Goal: Information Seeking & Learning: Find specific fact

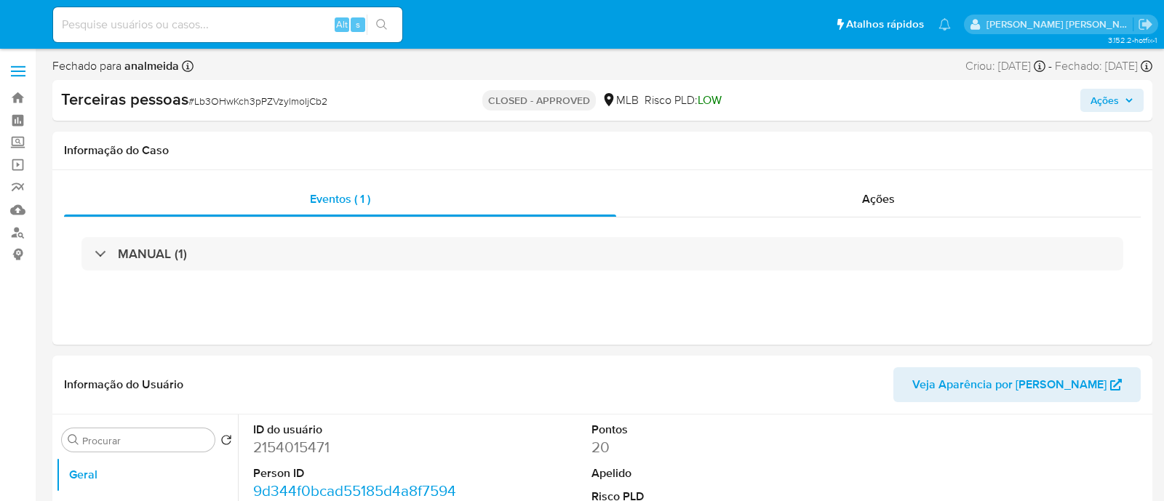
select select "10"
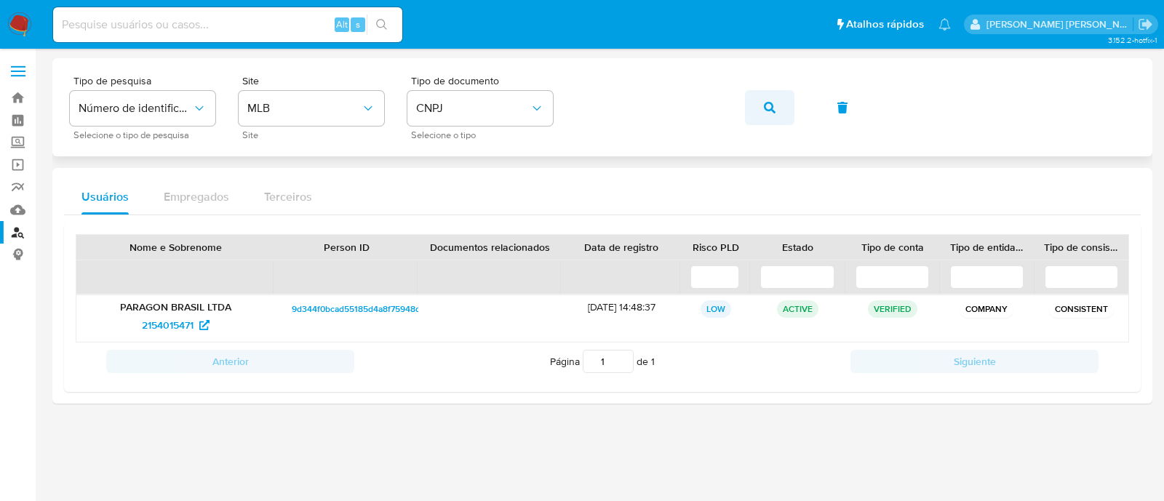
click at [767, 111] on icon "button" at bounding box center [770, 108] width 12 height 12
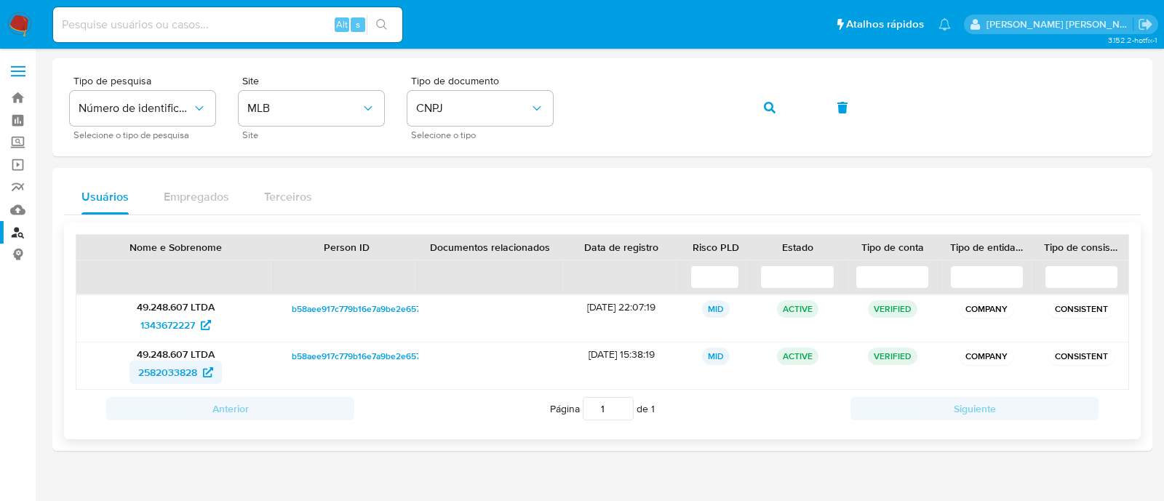
click at [181, 365] on span "2582033828" at bounding box center [167, 372] width 59 height 23
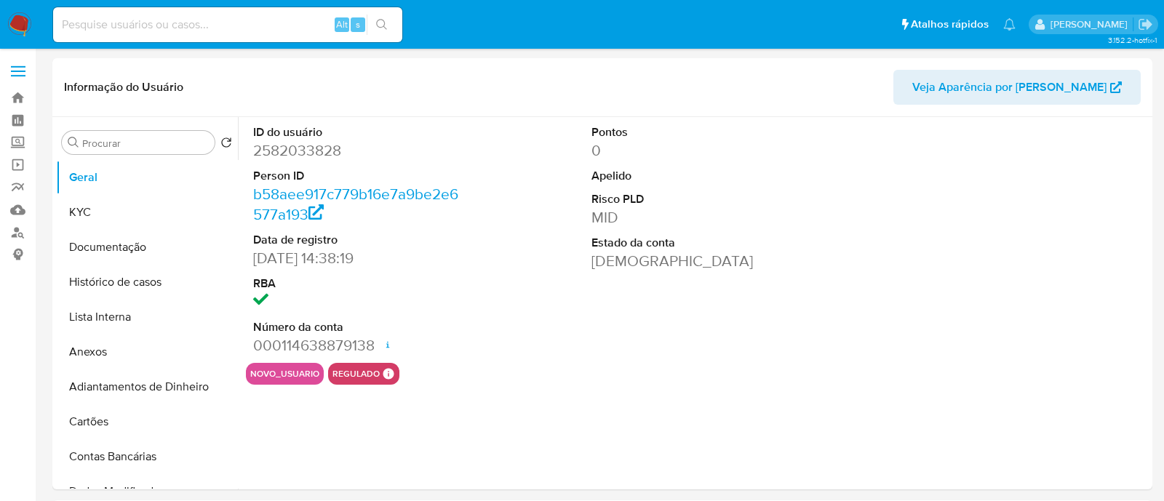
select select "10"
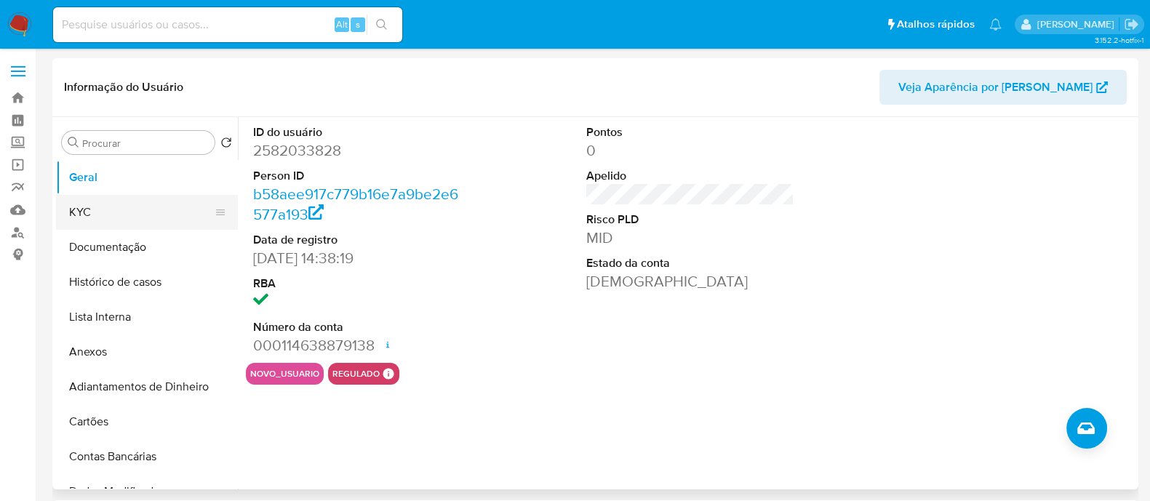
click at [134, 221] on button "KYC" at bounding box center [141, 212] width 170 height 35
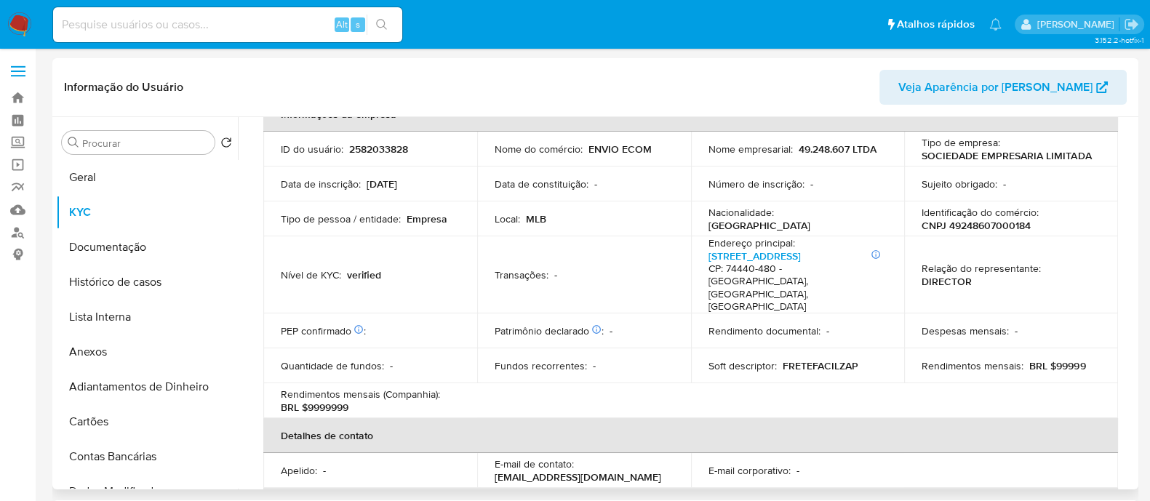
scroll to position [716, 0]
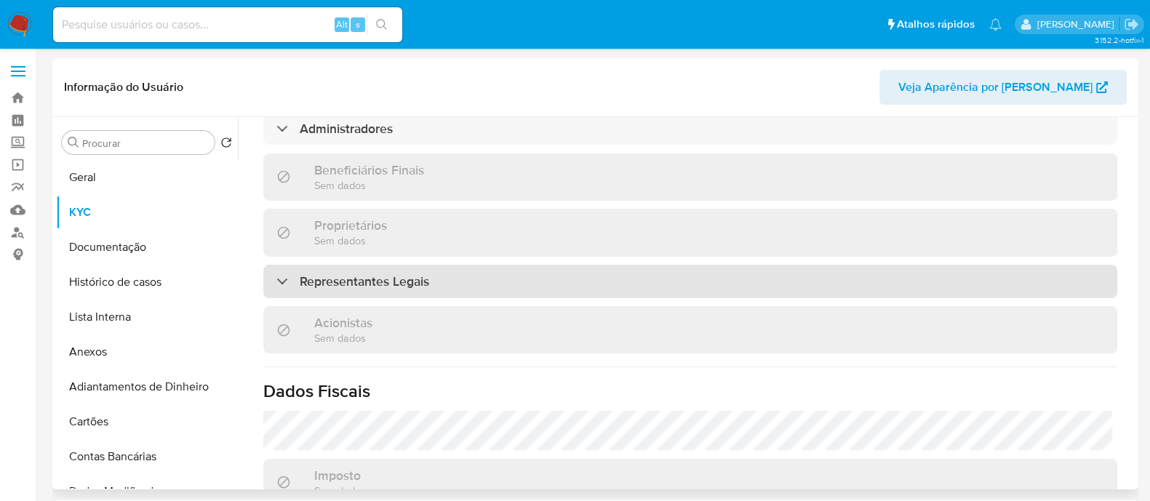
click at [498, 265] on div "Representantes Legais" at bounding box center [690, 281] width 854 height 33
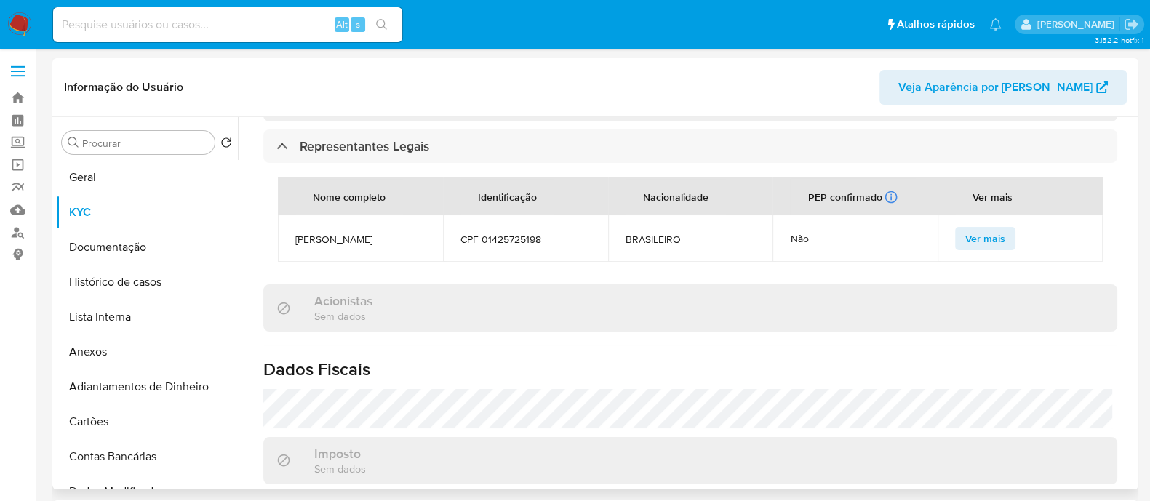
scroll to position [898, 0]
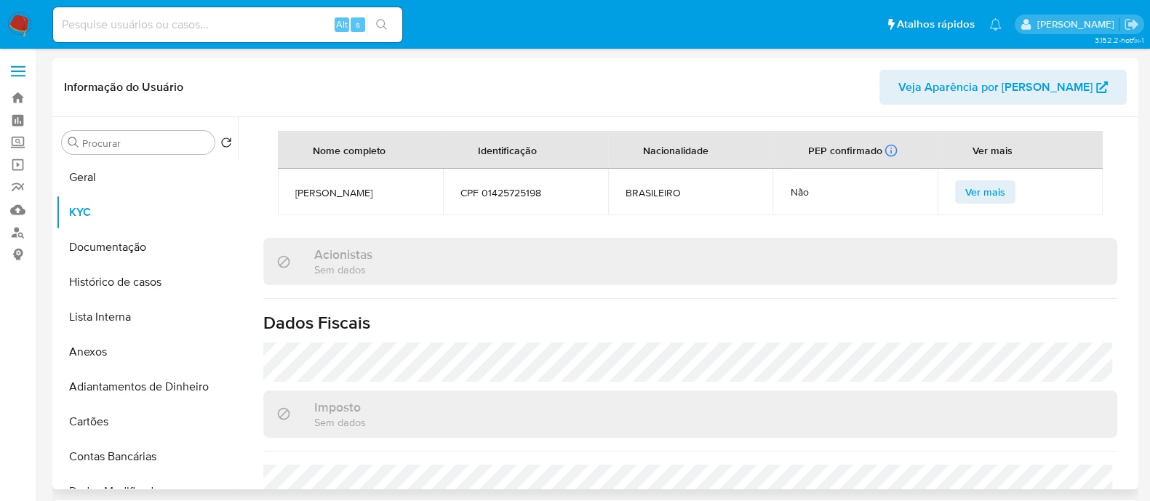
click at [331, 186] on span "DIEGO FERNANDES SPENCIERE" at bounding box center [360, 192] width 130 height 13
copy span "DIEGO FERNANDES SPENCIERE"
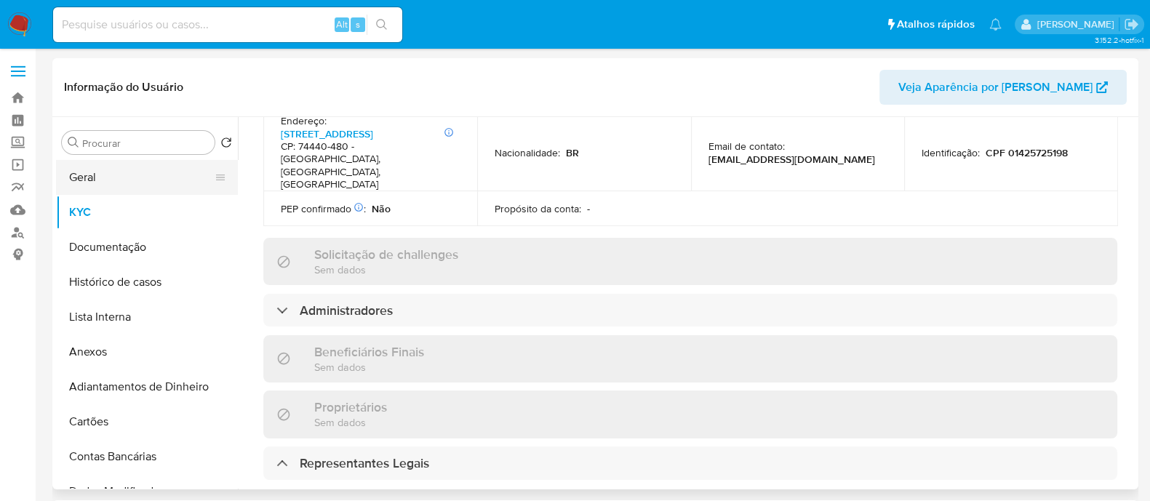
click at [140, 169] on button "Geral" at bounding box center [141, 177] width 170 height 35
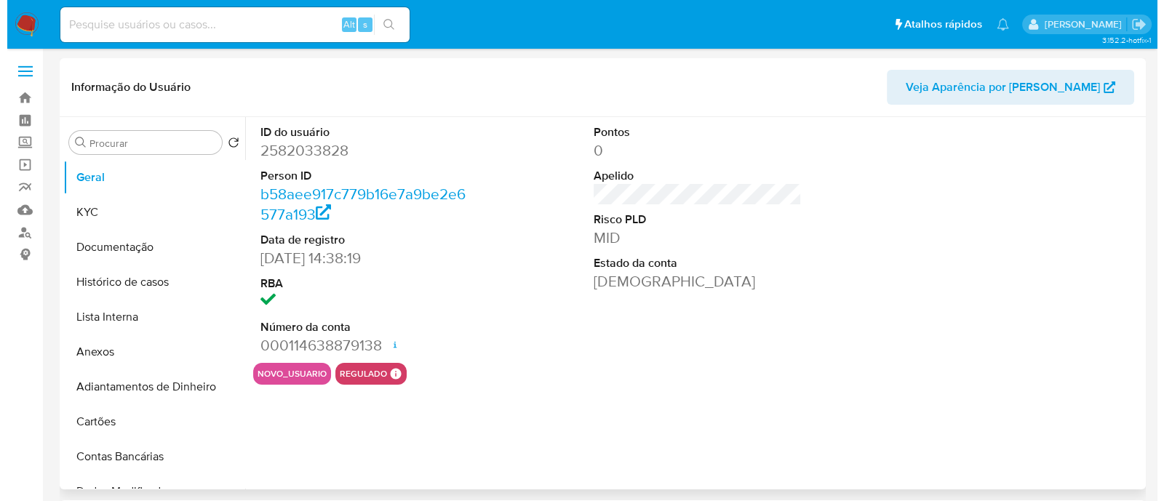
scroll to position [90, 0]
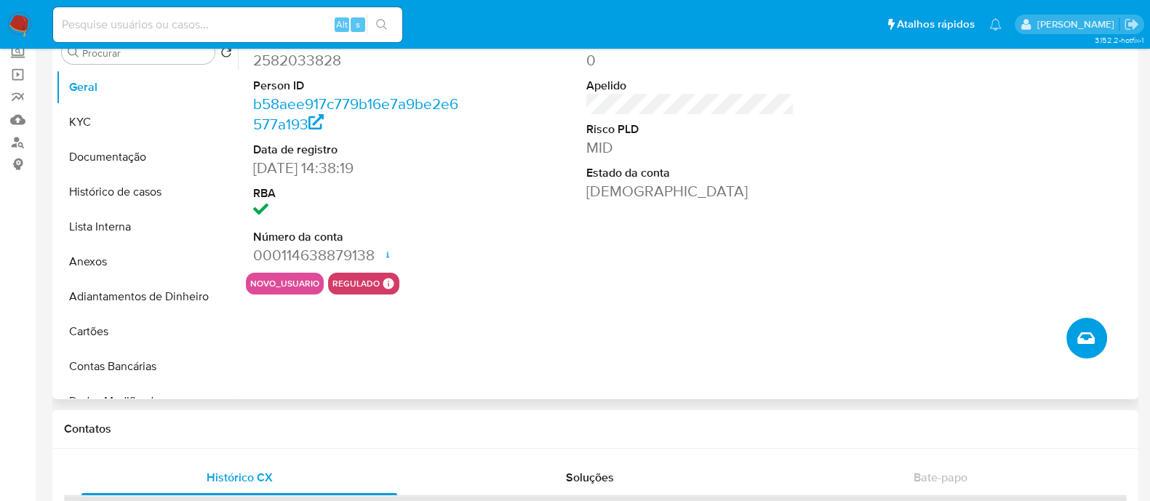
click at [1078, 343] on span "Criar caso manual" at bounding box center [1085, 337] width 17 height 17
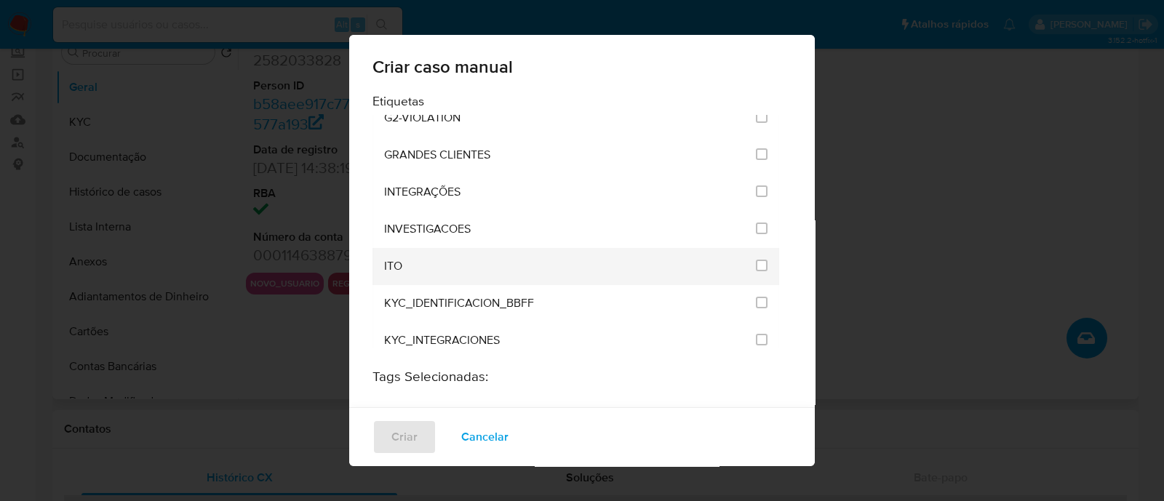
scroll to position [1181, 0]
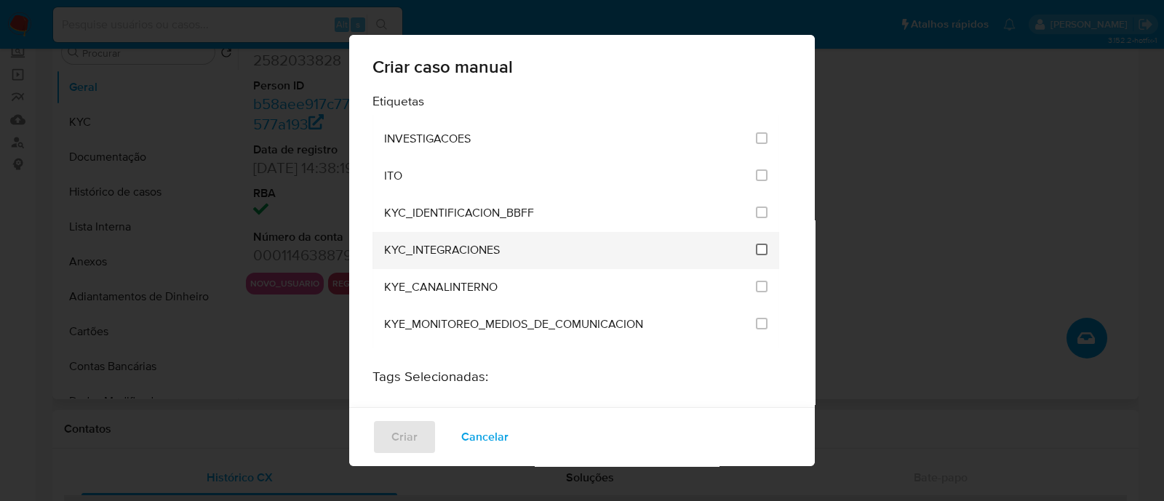
click at [756, 244] on input "2093" at bounding box center [762, 250] width 12 height 12
checkbox input "true"
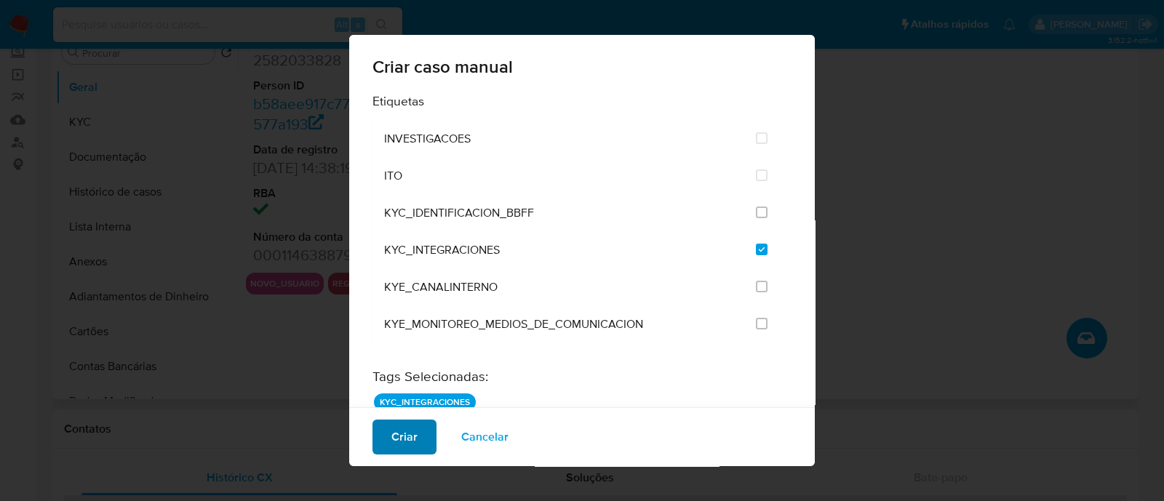
click at [412, 441] on span "Criar" at bounding box center [404, 437] width 26 height 32
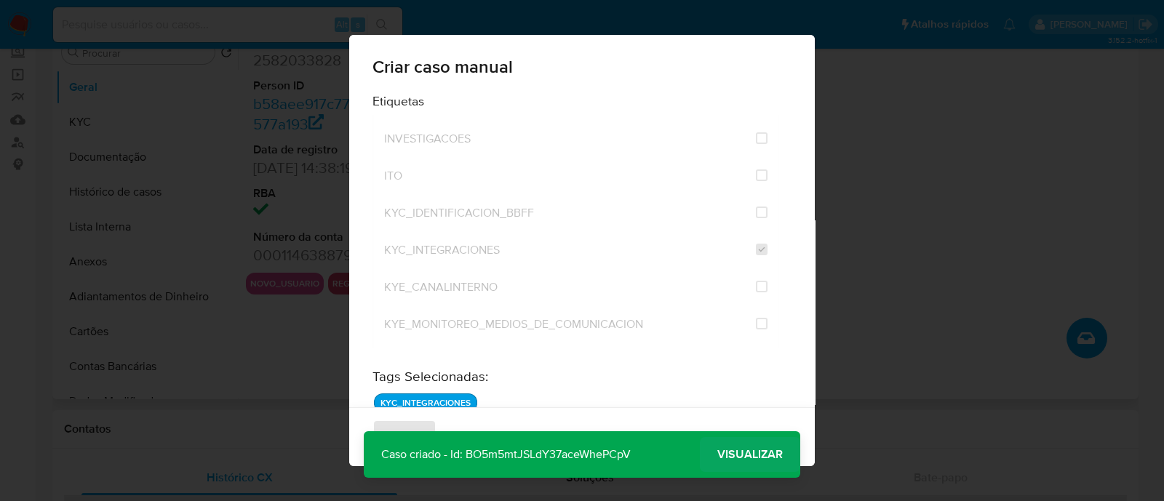
click at [732, 455] on span "Visualizar" at bounding box center [749, 455] width 65 height 0
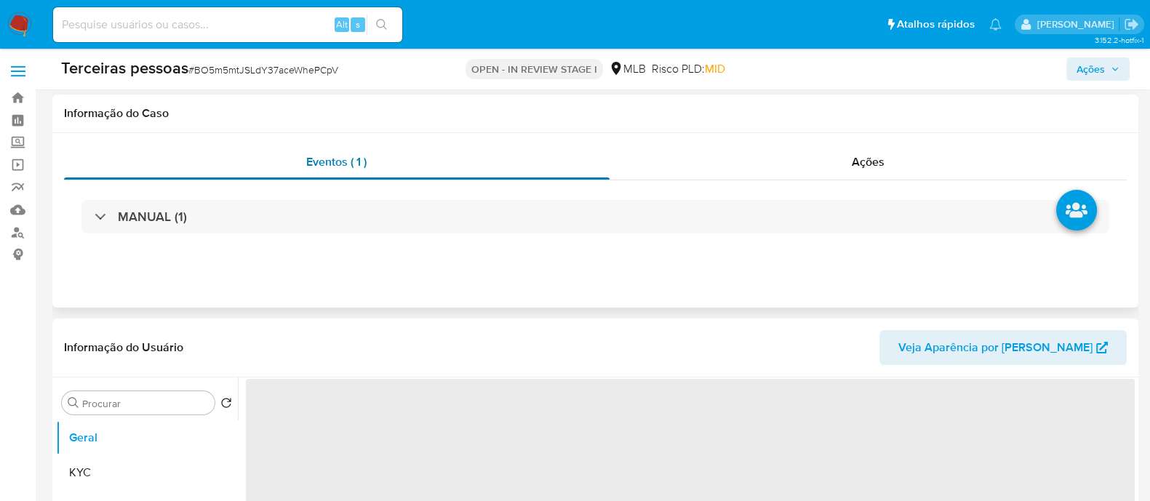
scroll to position [273, 0]
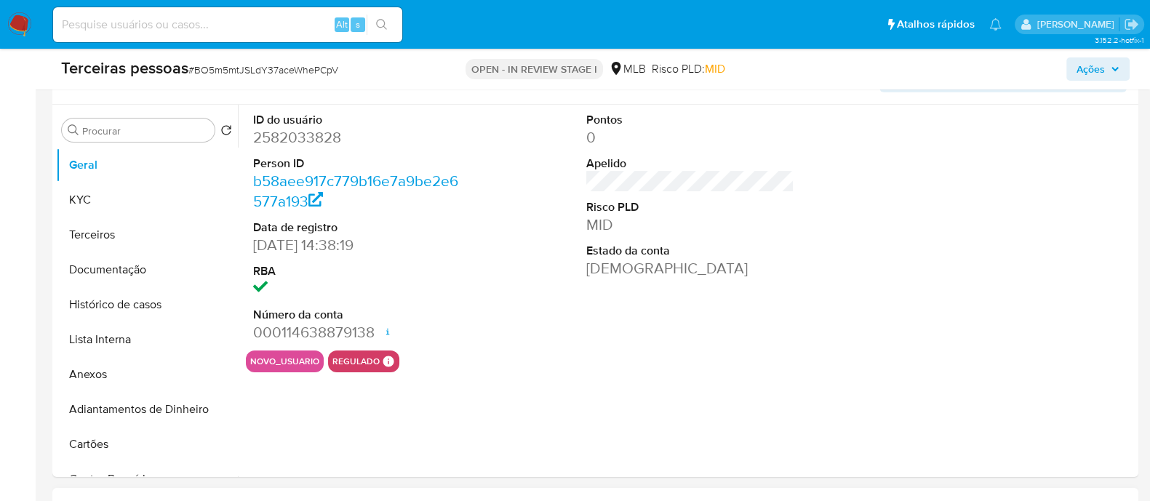
select select "10"
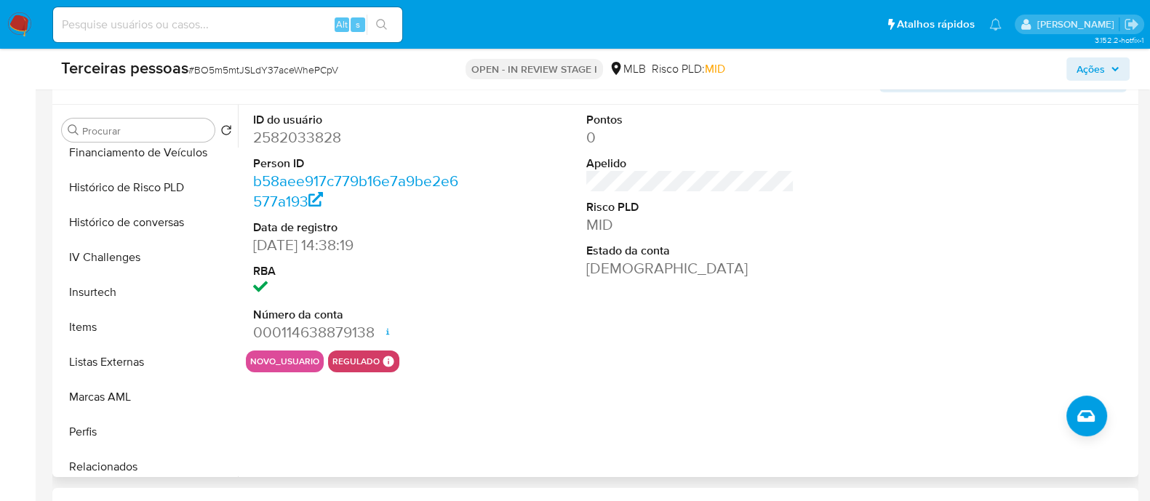
scroll to position [650, 0]
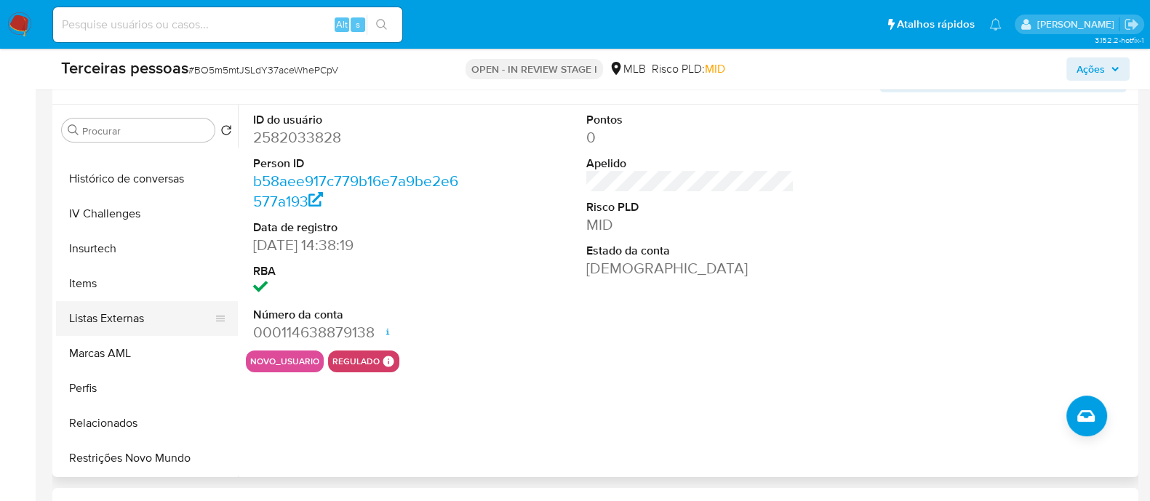
click at [146, 308] on button "Listas Externas" at bounding box center [141, 318] width 170 height 35
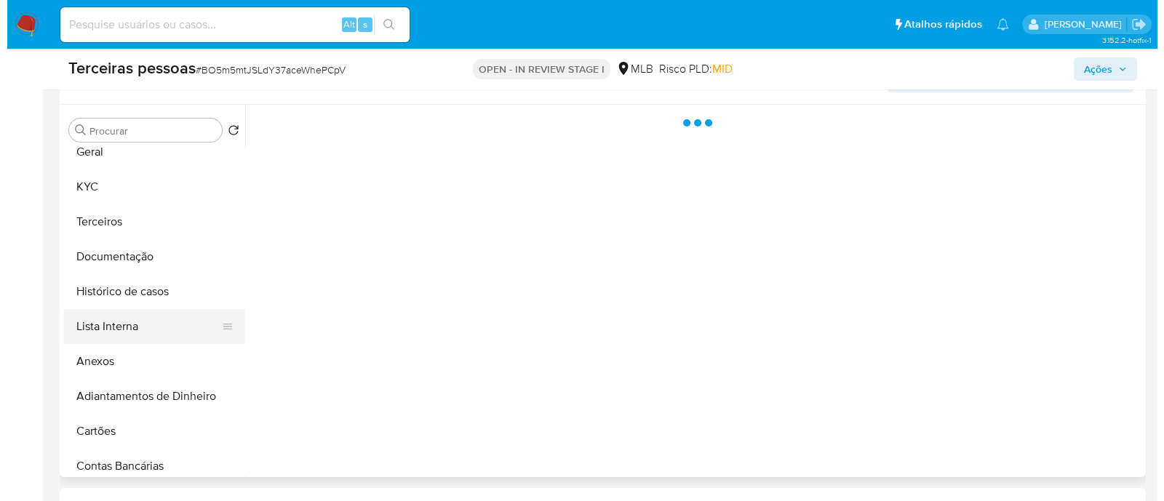
scroll to position [0, 0]
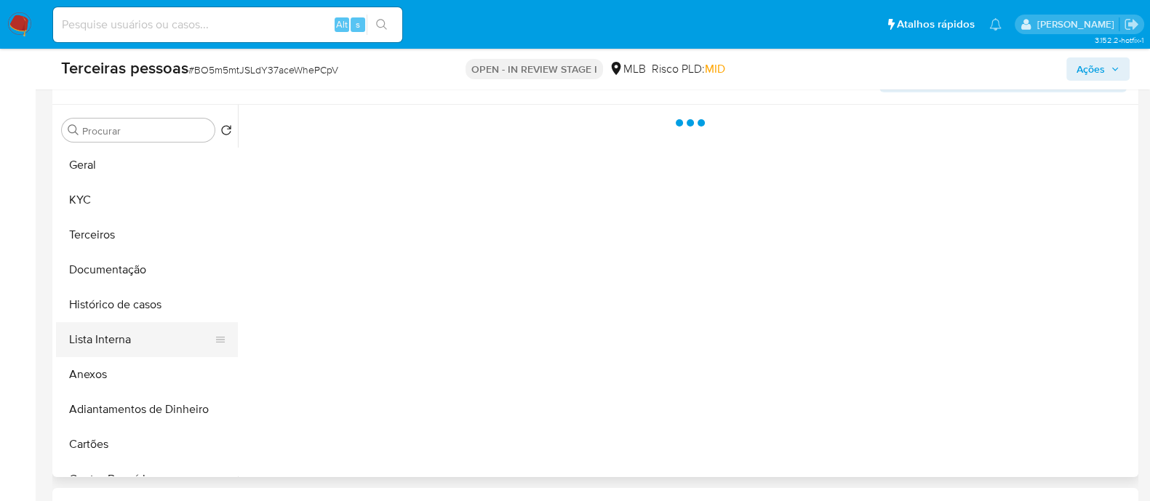
click at [153, 327] on button "Lista Interna" at bounding box center [141, 339] width 170 height 35
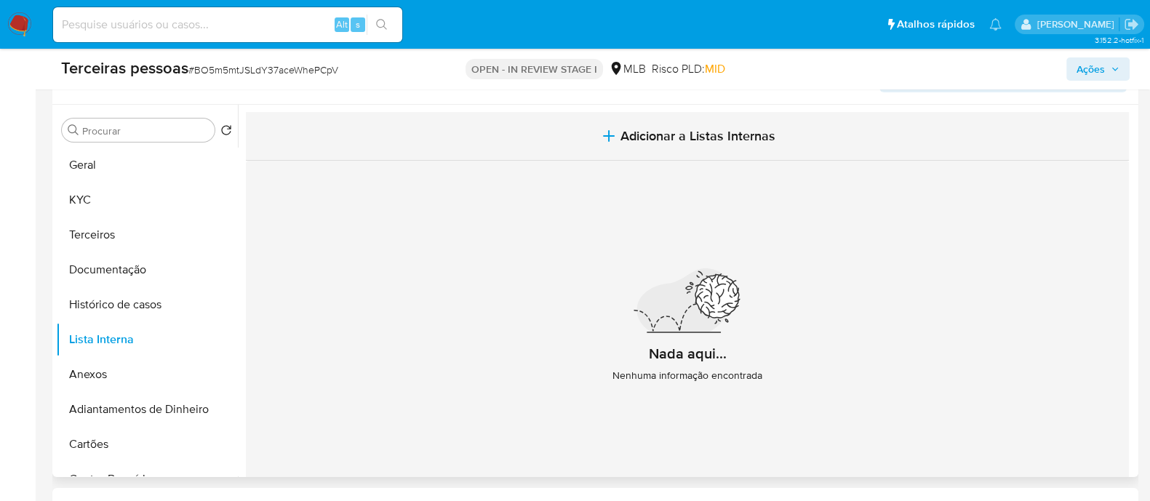
click at [682, 135] on span "Adicionar a Listas Internas" at bounding box center [697, 136] width 155 height 16
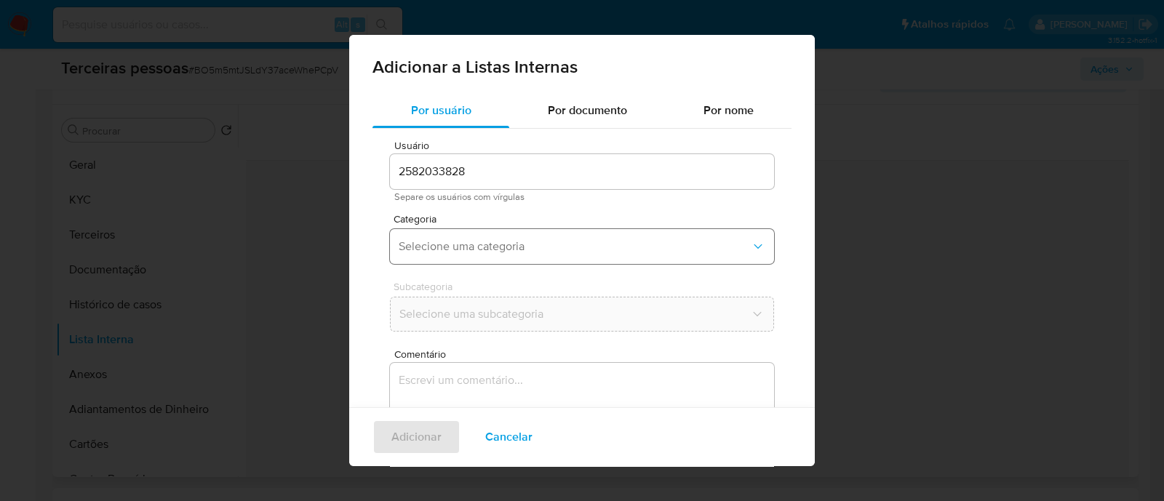
click at [535, 248] on span "Selecione uma categoria" at bounding box center [575, 246] width 352 height 15
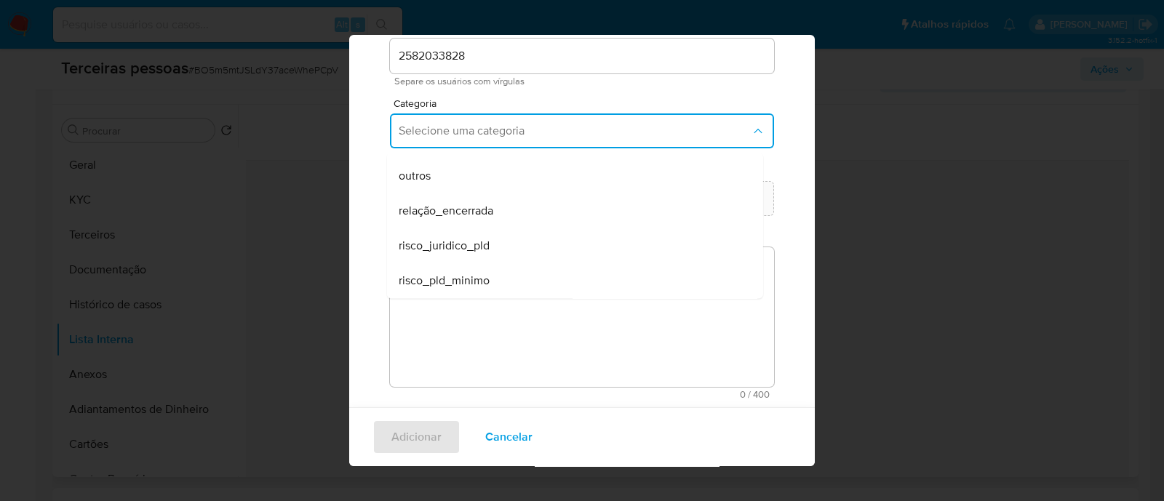
scroll to position [119, 0]
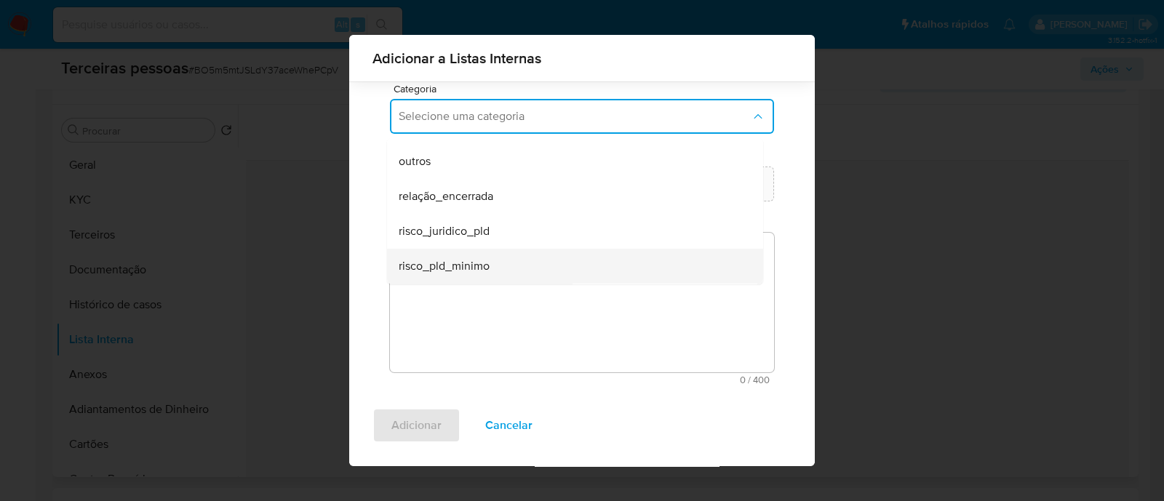
click at [502, 267] on div "risco_pld_minimo" at bounding box center [571, 266] width 344 height 35
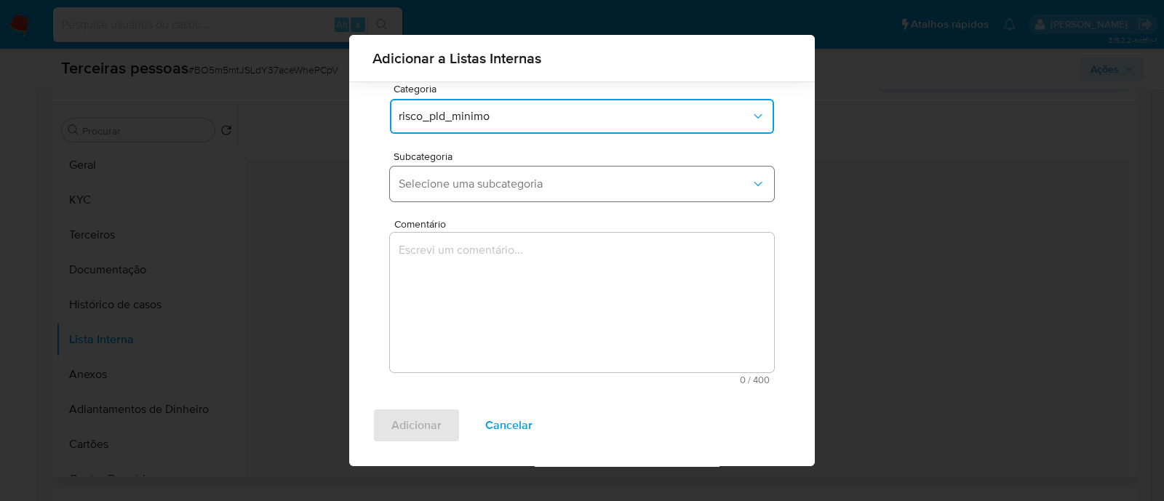
click at [469, 195] on button "Selecione uma subcategoria" at bounding box center [582, 184] width 384 height 35
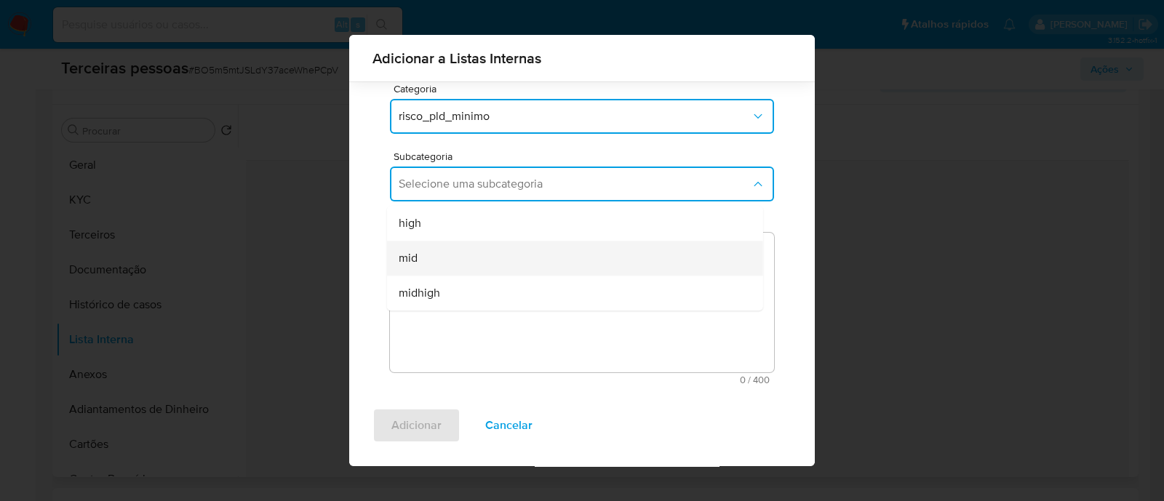
click at [480, 256] on div "mid" at bounding box center [571, 258] width 344 height 35
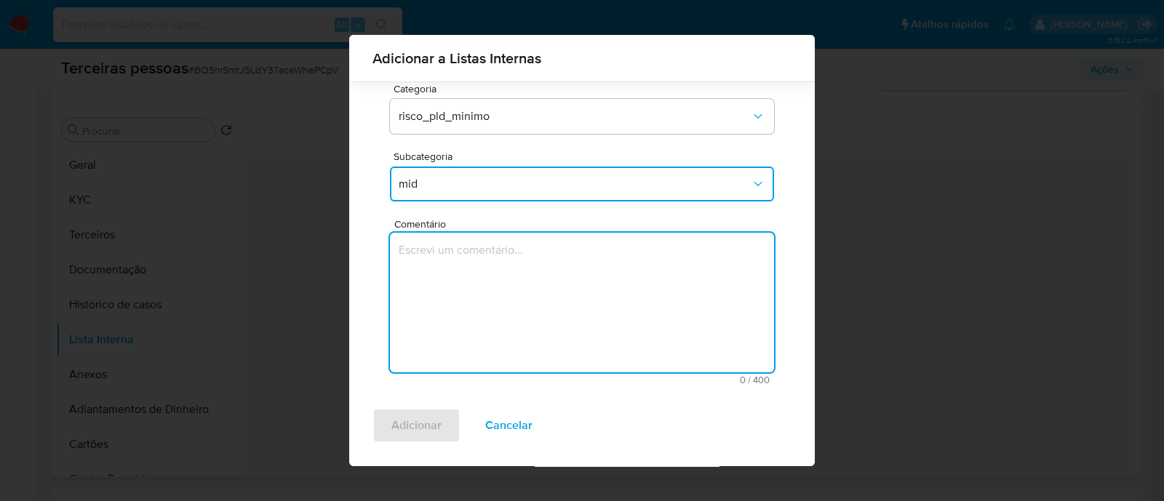
click at [484, 303] on textarea "Comentário" at bounding box center [582, 303] width 384 height 140
type textarea "Conforme matriz de KYC"
click at [436, 417] on span "Adicionar" at bounding box center [416, 425] width 50 height 32
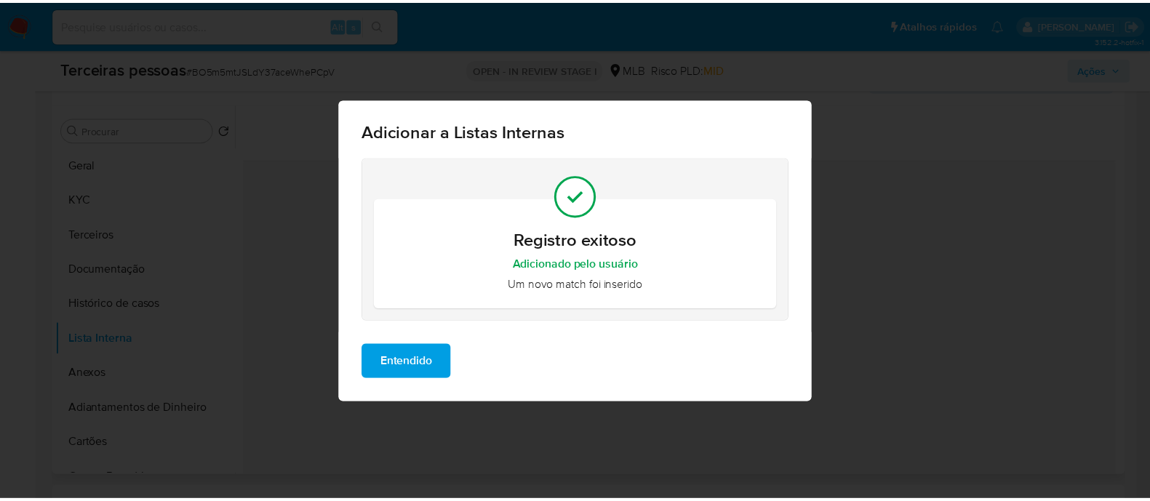
scroll to position [0, 0]
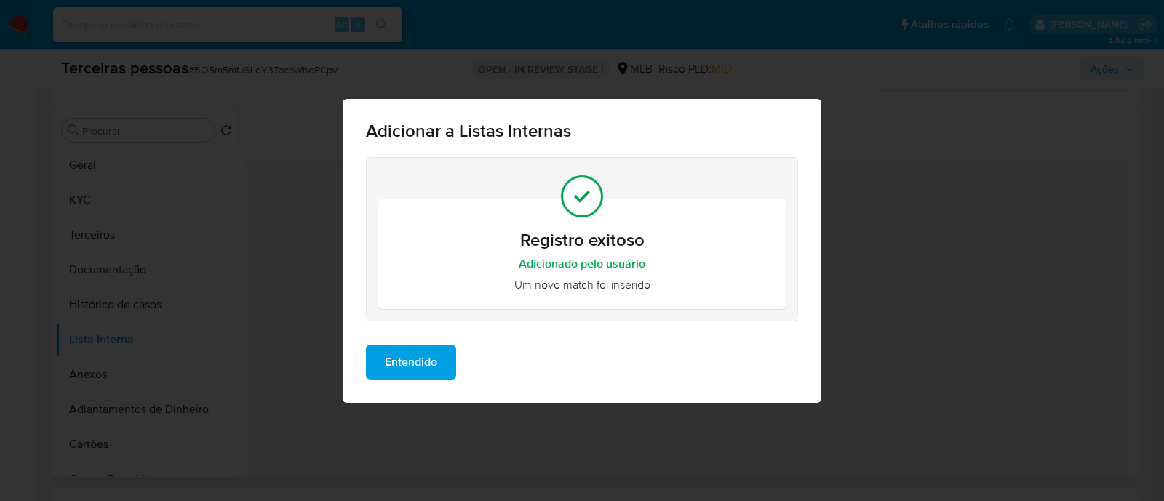
click at [428, 368] on span "Entendido" at bounding box center [411, 362] width 52 height 32
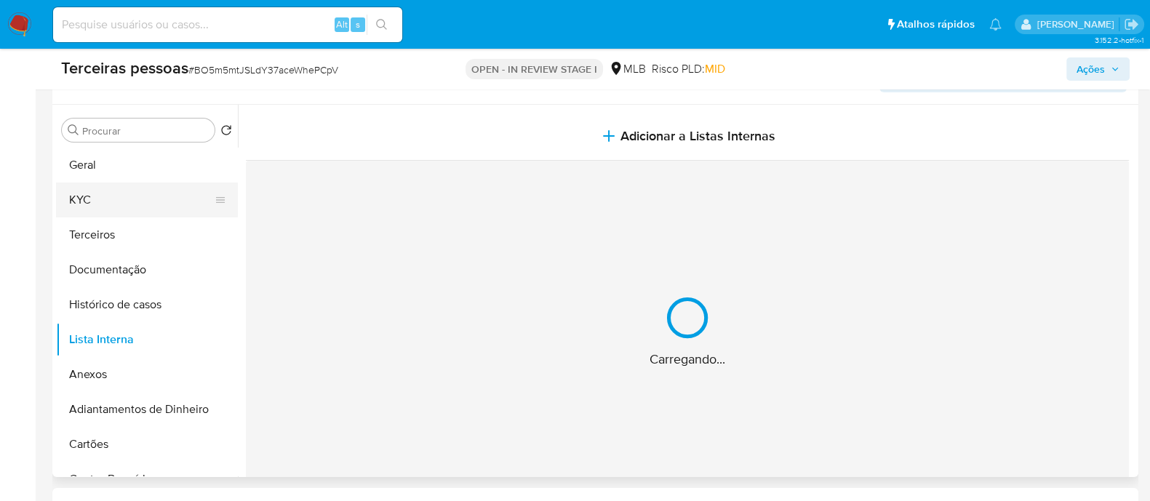
click at [119, 201] on button "KYC" at bounding box center [141, 200] width 170 height 35
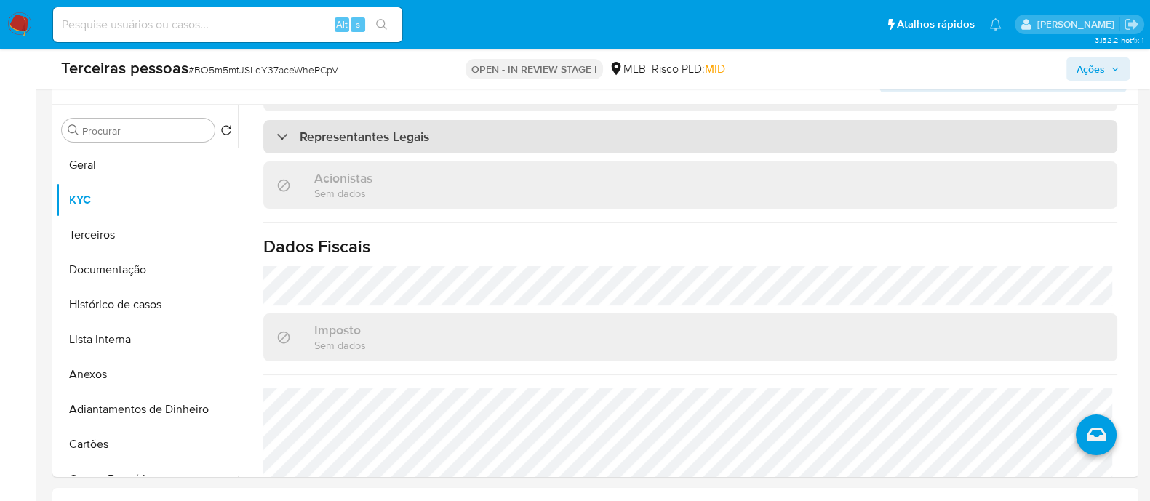
click at [460, 127] on div "Representantes Legais" at bounding box center [690, 136] width 854 height 33
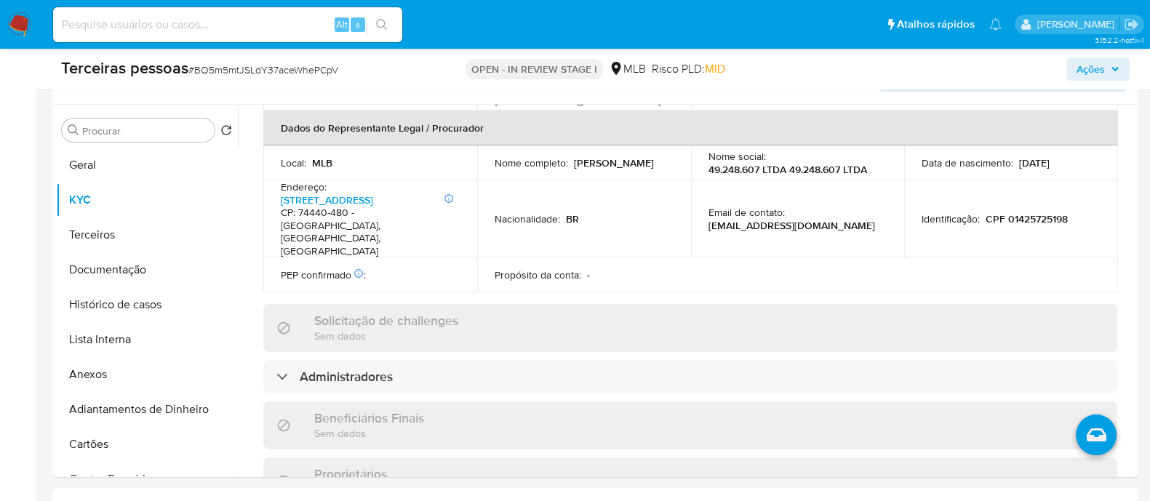
scroll to position [796, 0]
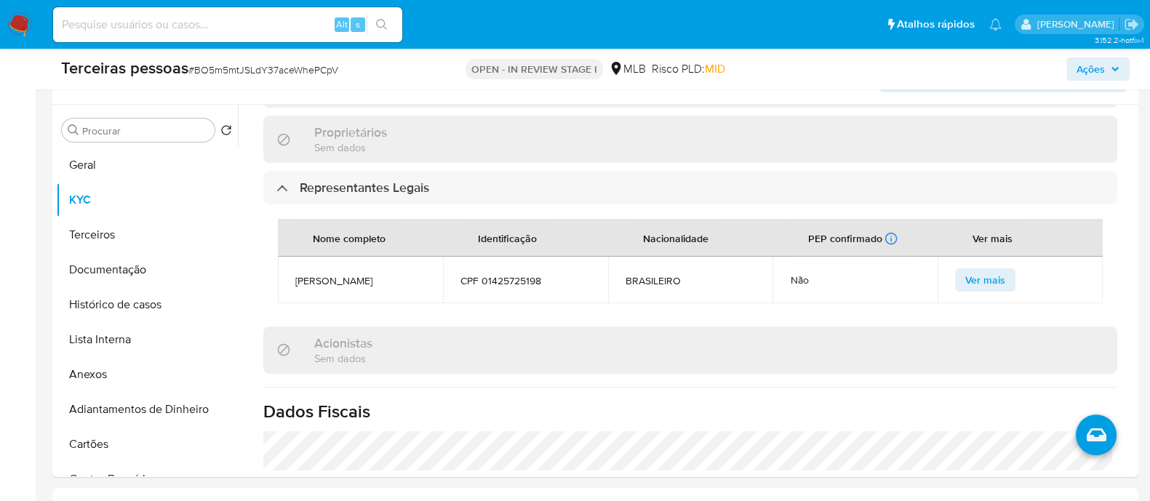
click at [482, 274] on span "CPF 01425725198" at bounding box center [525, 280] width 130 height 13
copy span "01425725198"
click at [140, 231] on button "Terceiros" at bounding box center [141, 234] width 170 height 35
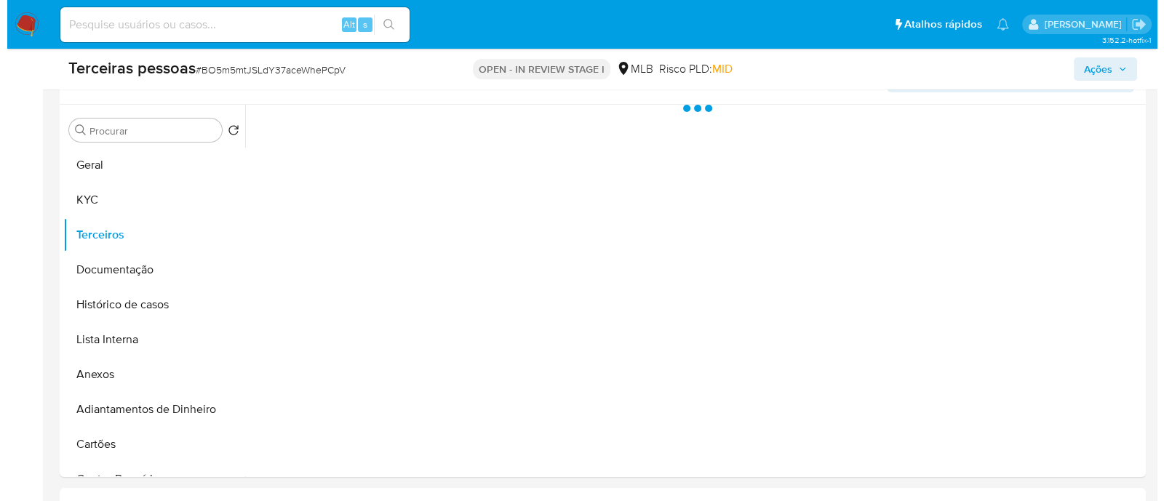
scroll to position [0, 0]
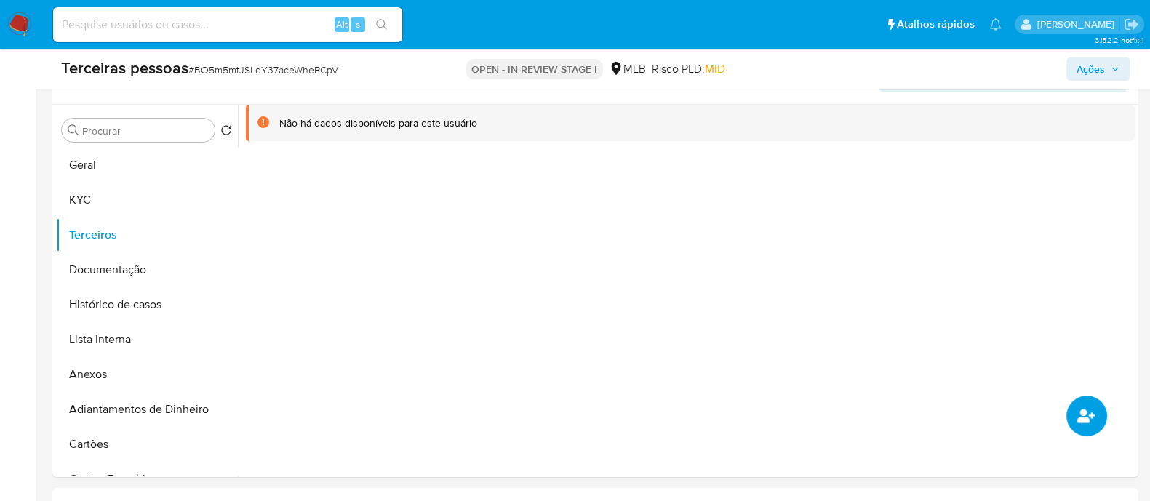
click at [1082, 420] on icon "common.add_complementary_information" at bounding box center [1085, 416] width 17 height 14
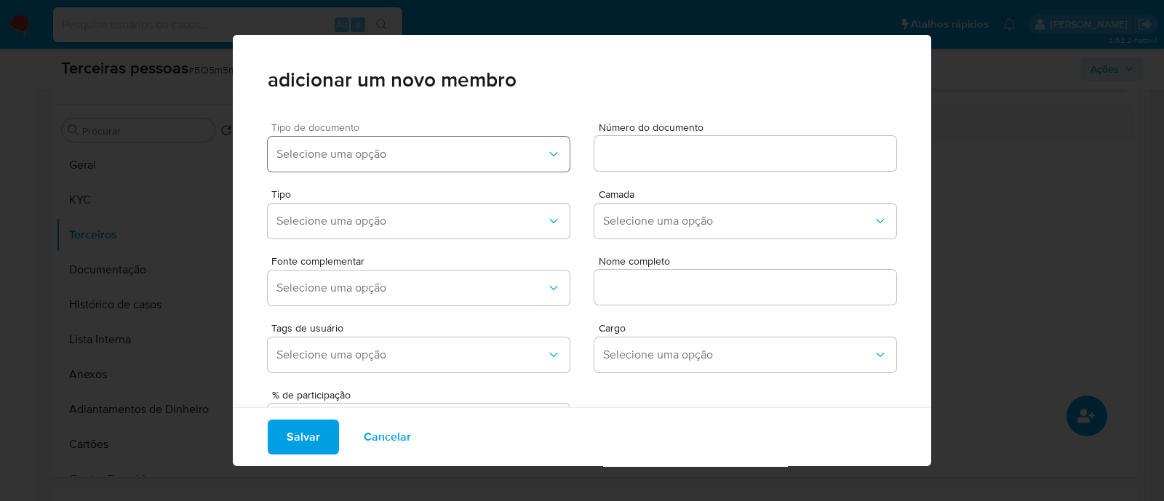
click at [326, 150] on span "Selecione uma opção" at bounding box center [411, 154] width 270 height 15
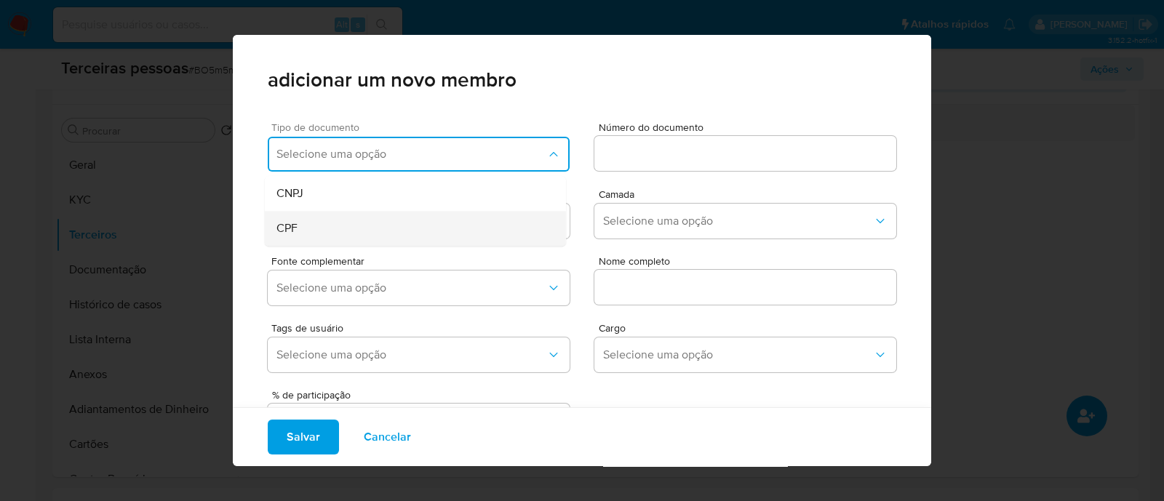
click at [320, 239] on div "CPF" at bounding box center [387, 228] width 223 height 35
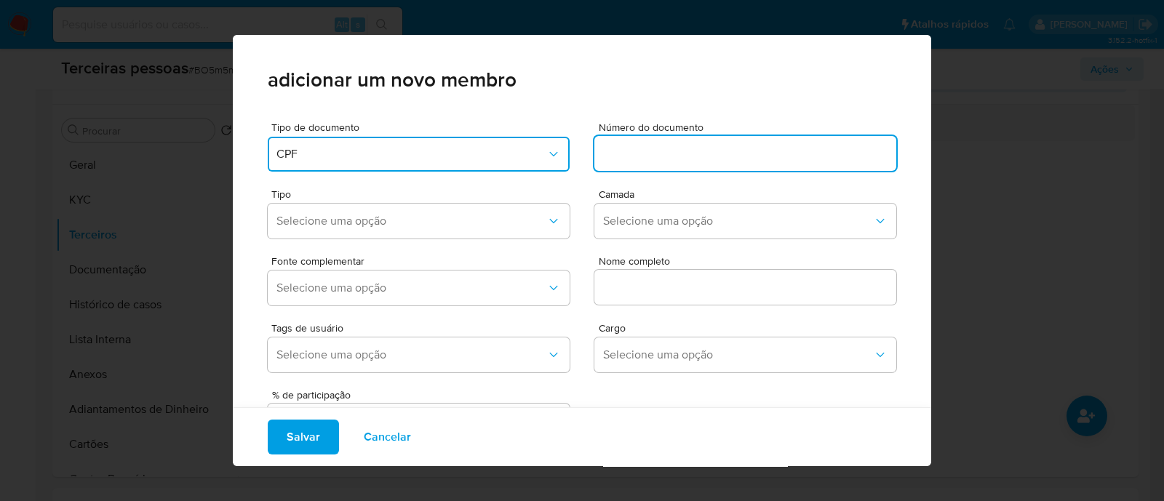
click at [669, 145] on input at bounding box center [745, 153] width 302 height 19
type input "01425725198"
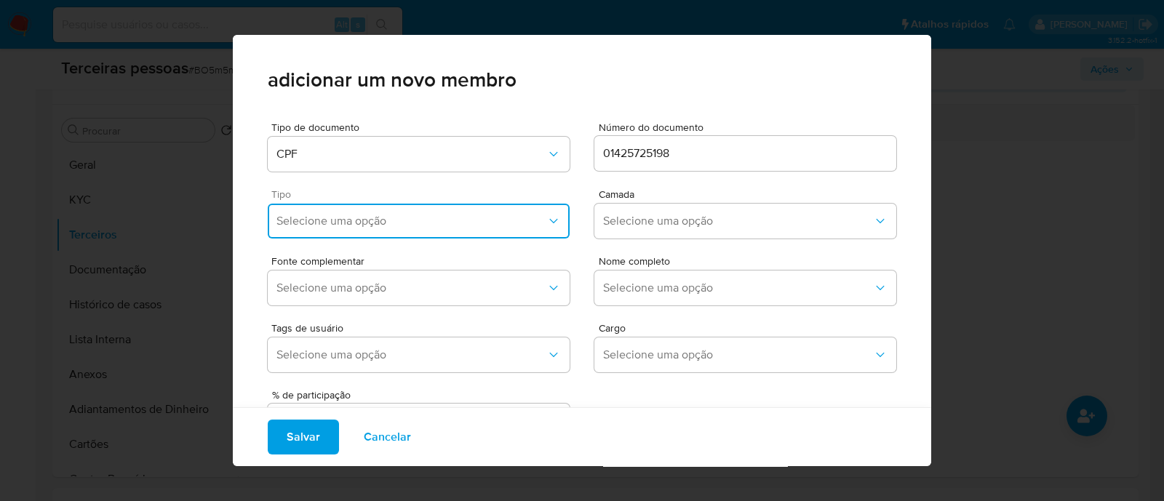
click at [386, 226] on span "Selecione uma opção" at bounding box center [411, 221] width 270 height 15
click at [319, 372] on span "Representantes" at bounding box center [316, 365] width 80 height 15
click at [379, 198] on span "Tipo" at bounding box center [422, 194] width 302 height 10
click at [380, 224] on span "Representantes" at bounding box center [411, 221] width 270 height 15
click at [397, 396] on div "Accionistas" at bounding box center [387, 400] width 223 height 35
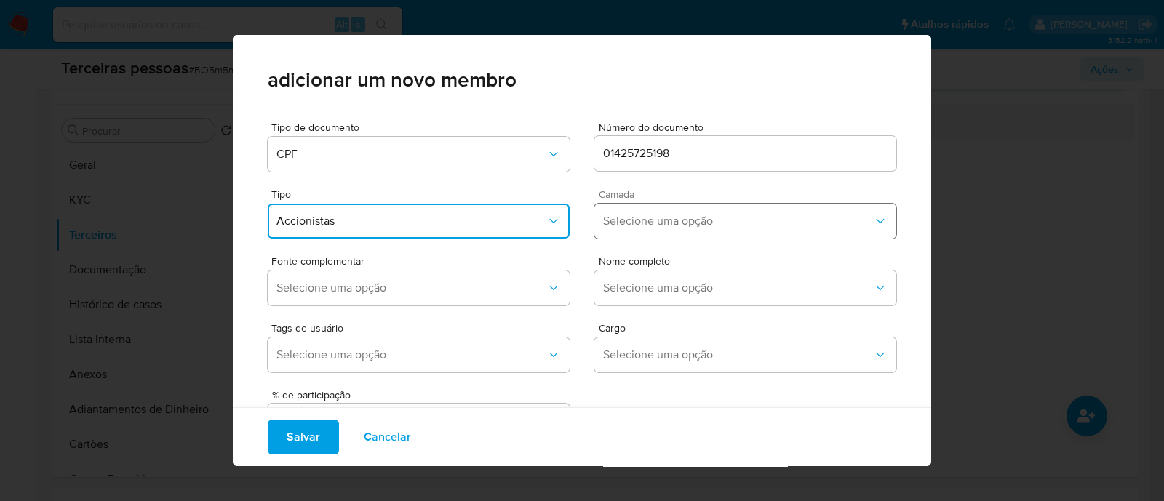
click at [633, 220] on span "Selecione uma opção" at bounding box center [738, 221] width 270 height 15
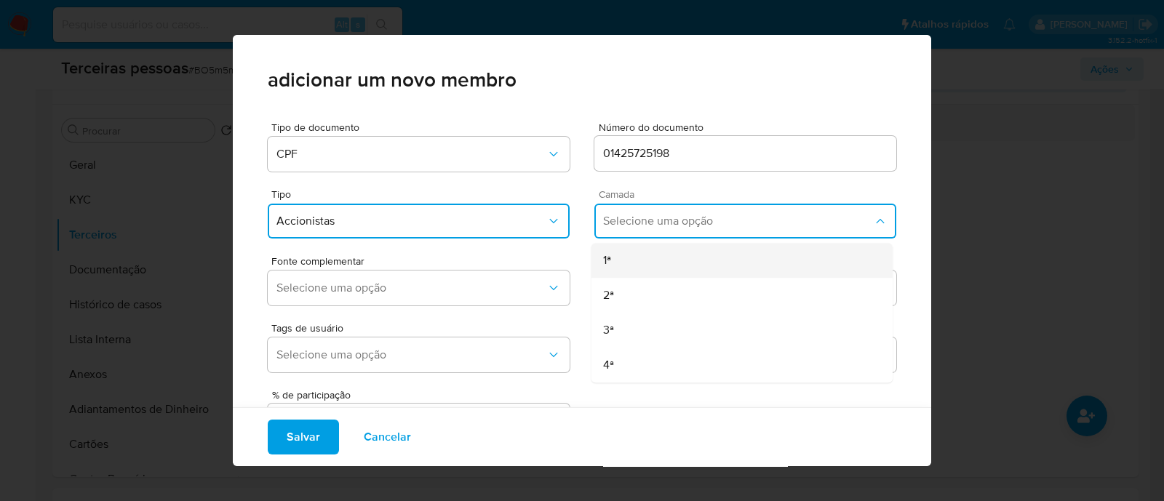
click at [616, 251] on div "1ª" at bounding box center [714, 260] width 223 height 35
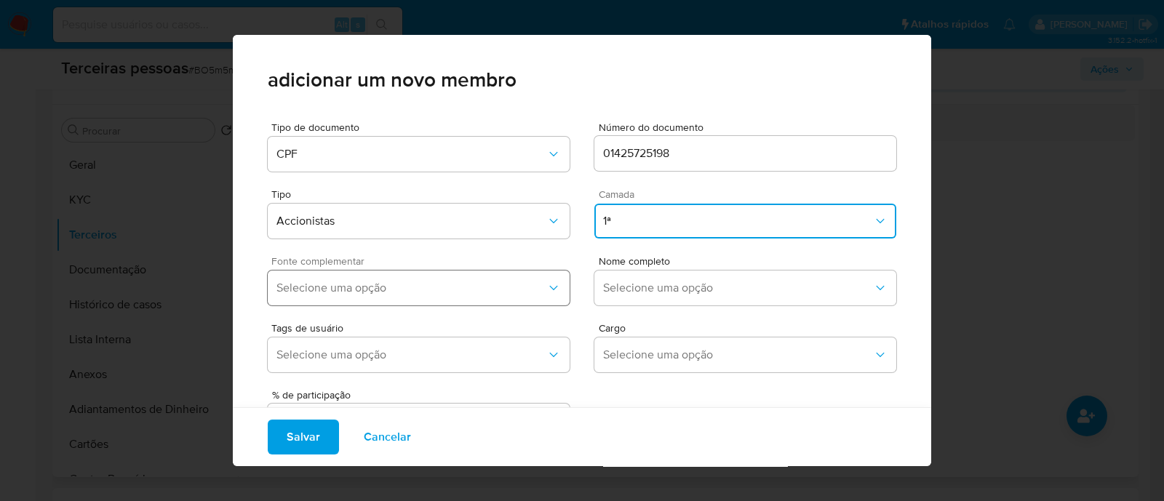
click at [477, 287] on span "Selecione uma opção" at bounding box center [411, 288] width 270 height 15
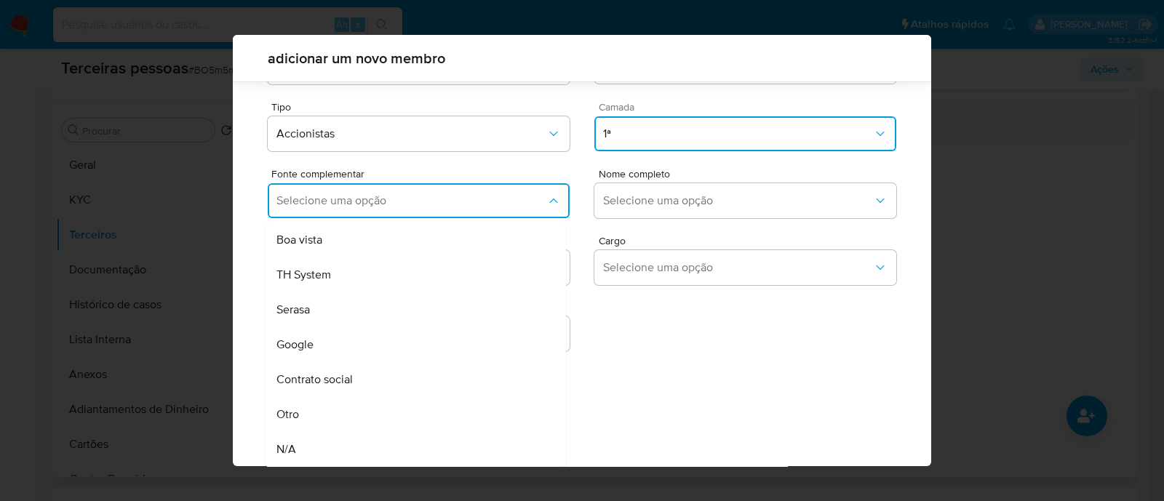
drag, startPoint x: 359, startPoint y: 383, endPoint x: 434, endPoint y: 360, distance: 79.1
click at [359, 383] on div "Contrato social" at bounding box center [387, 379] width 223 height 35
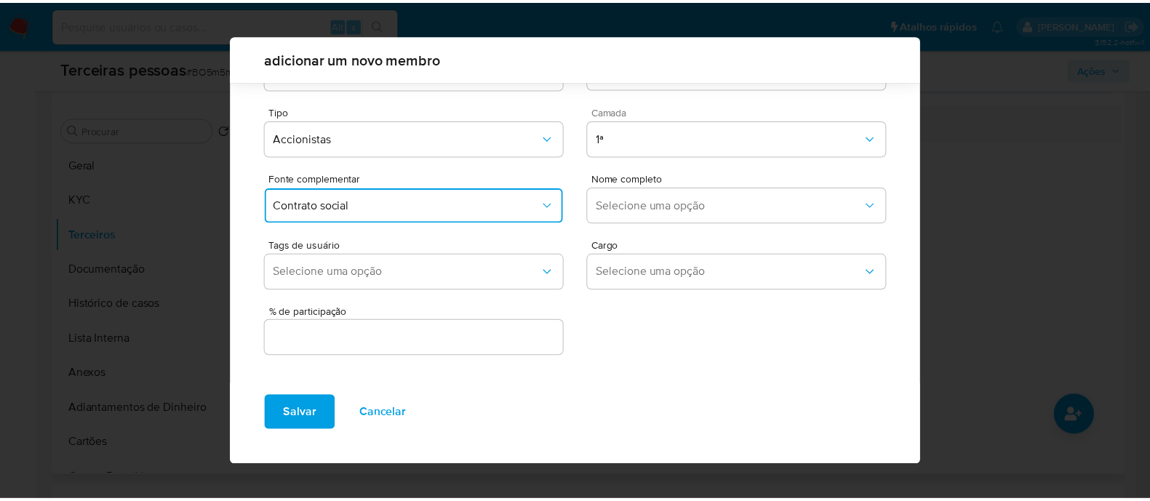
scroll to position [53, 0]
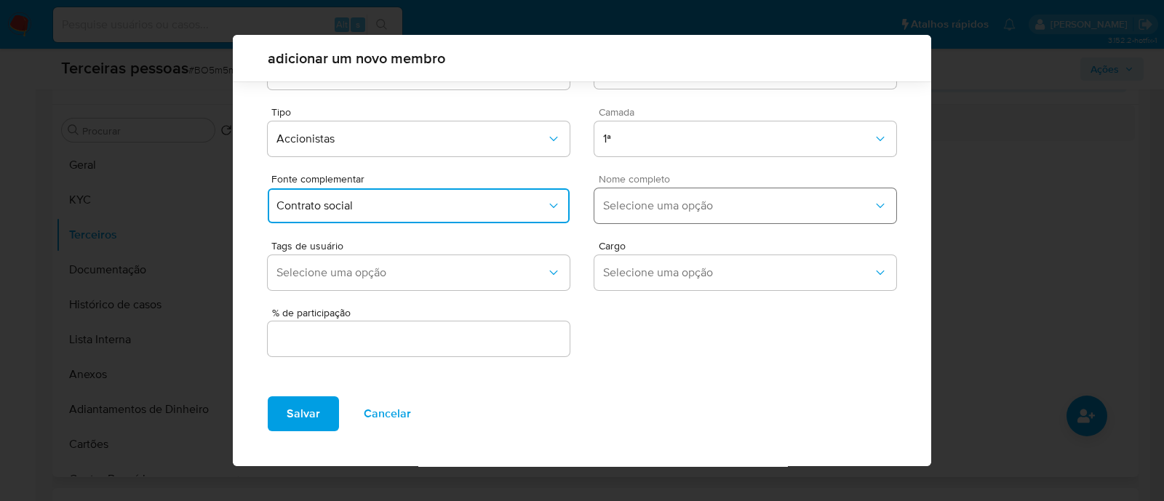
click at [683, 215] on button "Selecione uma opção" at bounding box center [745, 205] width 302 height 35
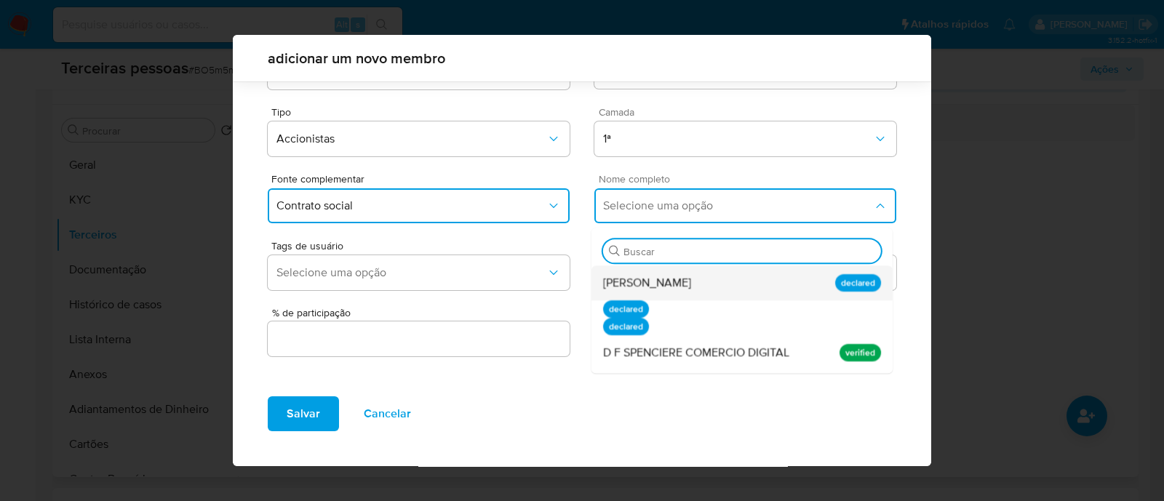
click at [691, 290] on span "Diego Fernandes Spenciere" at bounding box center [647, 283] width 88 height 15
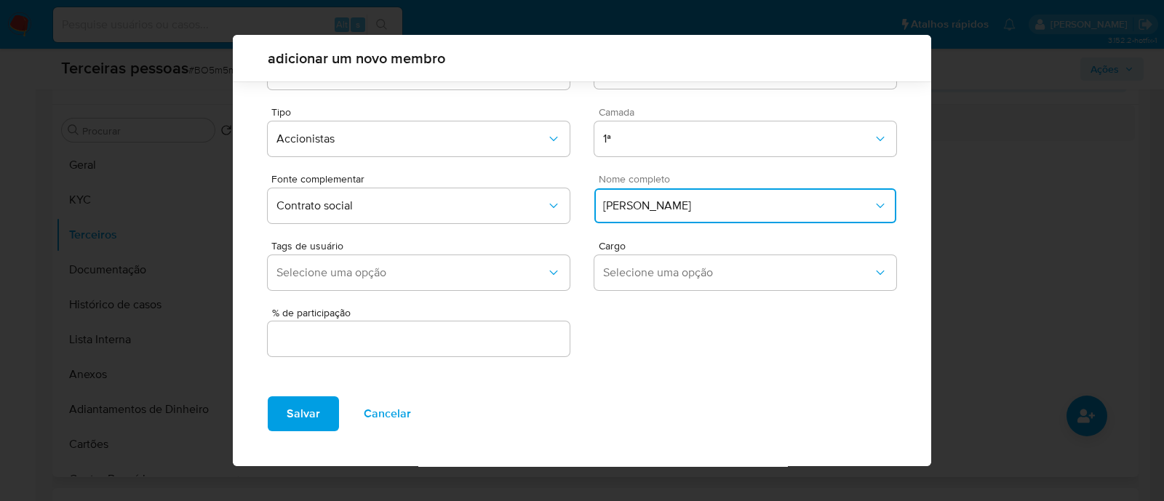
click at [546, 343] on input "text" at bounding box center [419, 338] width 302 height 19
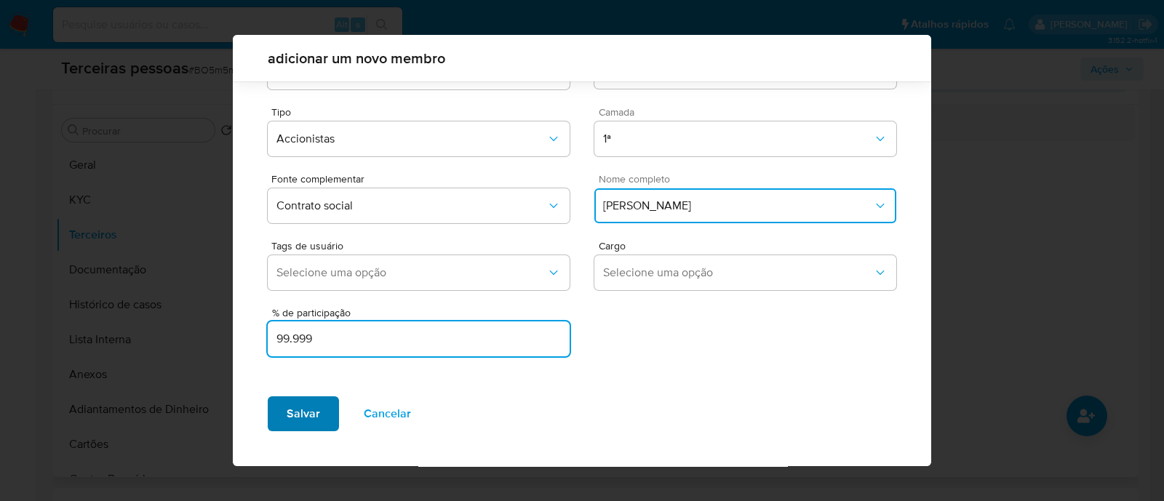
type input "99.999"
click at [295, 423] on span "Salvar" at bounding box center [303, 414] width 33 height 32
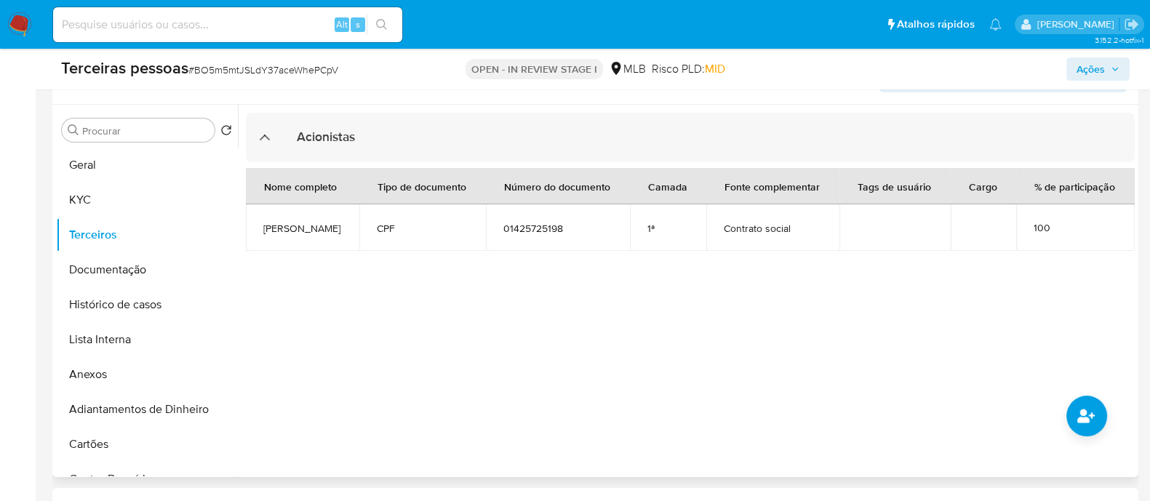
click at [1083, 74] on span "Ações" at bounding box center [1090, 68] width 28 height 23
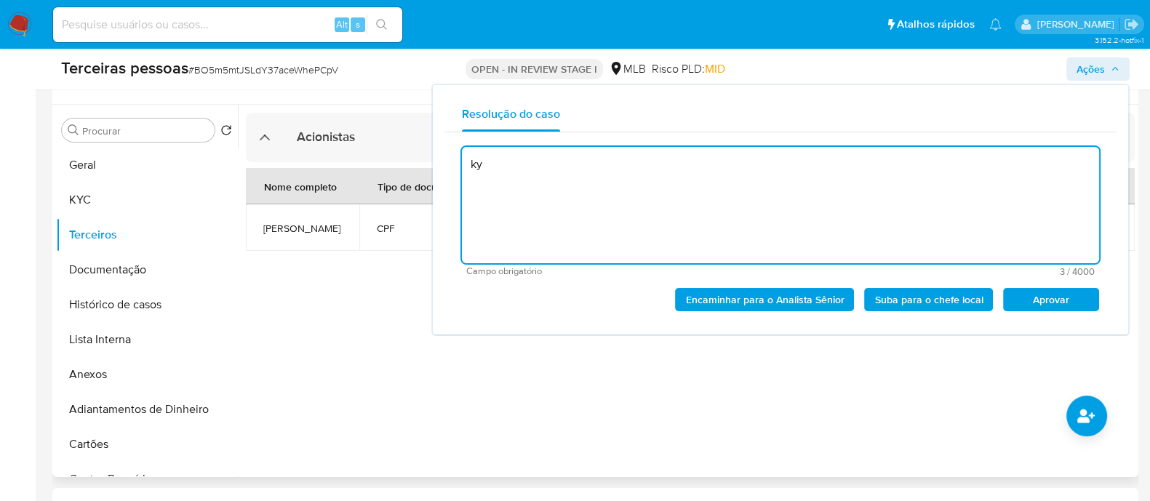
type textarea "k"
click at [1073, 299] on span "Aprovar" at bounding box center [1051, 299] width 76 height 20
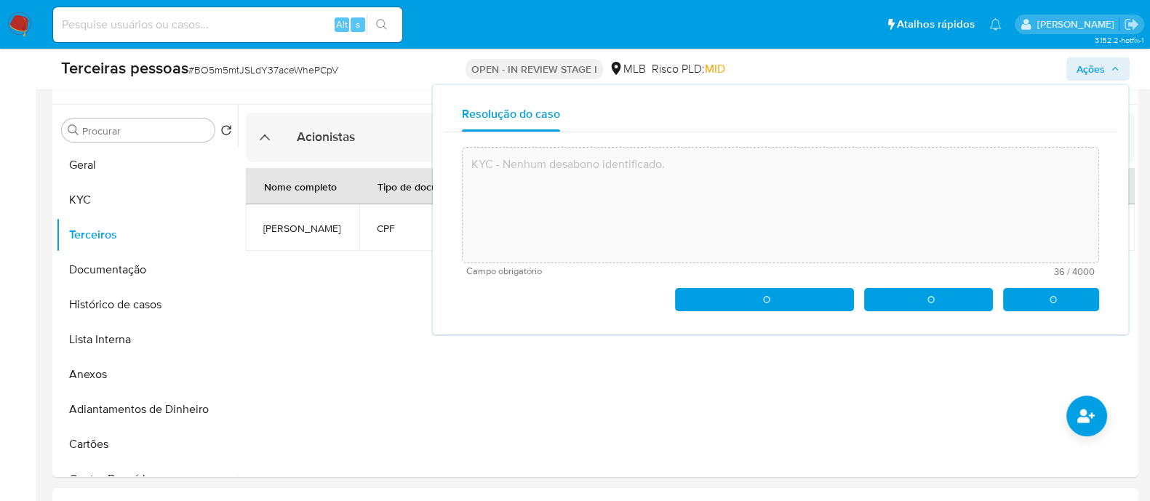
type textarea "KYC - Nenhum desabono identificado."
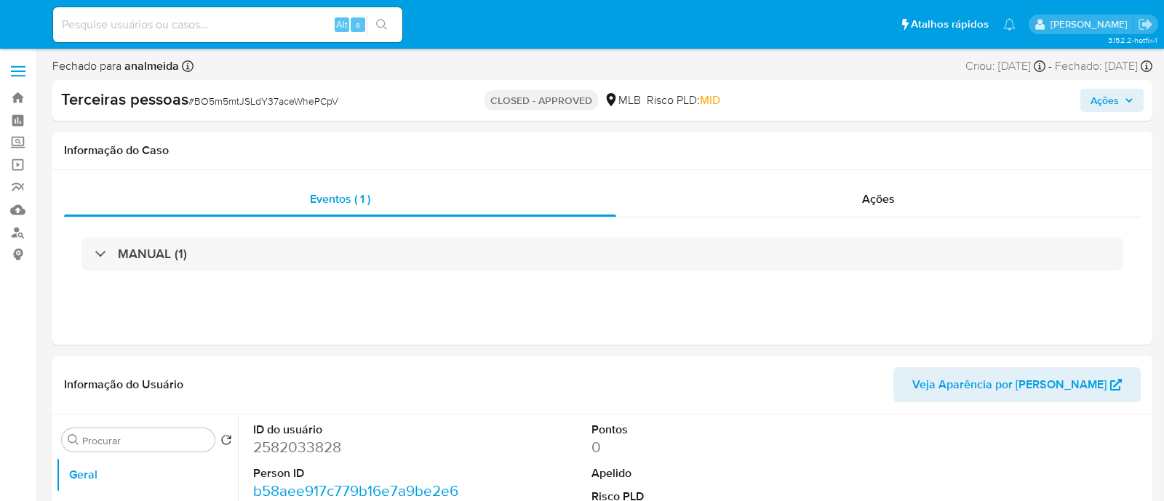
select select "10"
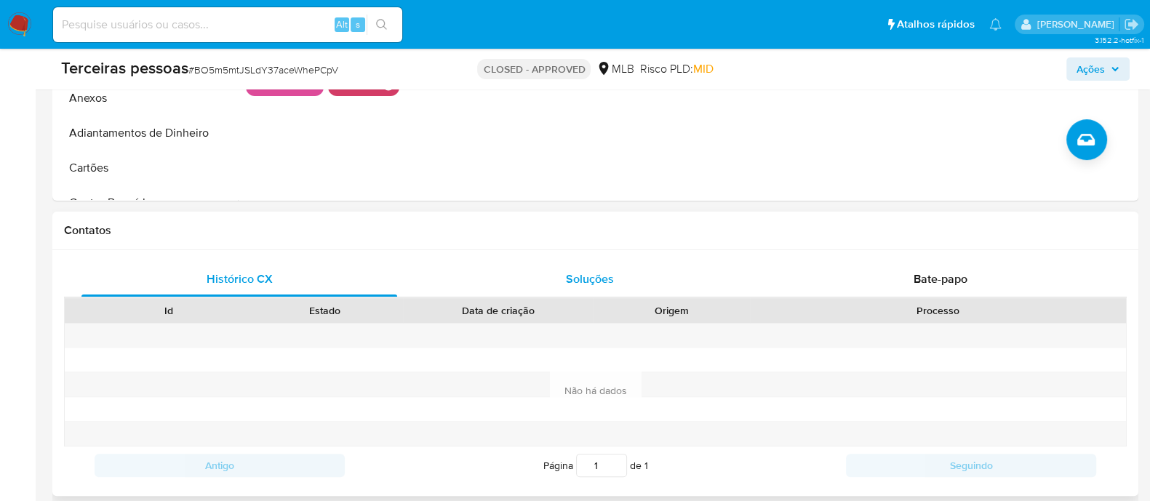
scroll to position [90, 0]
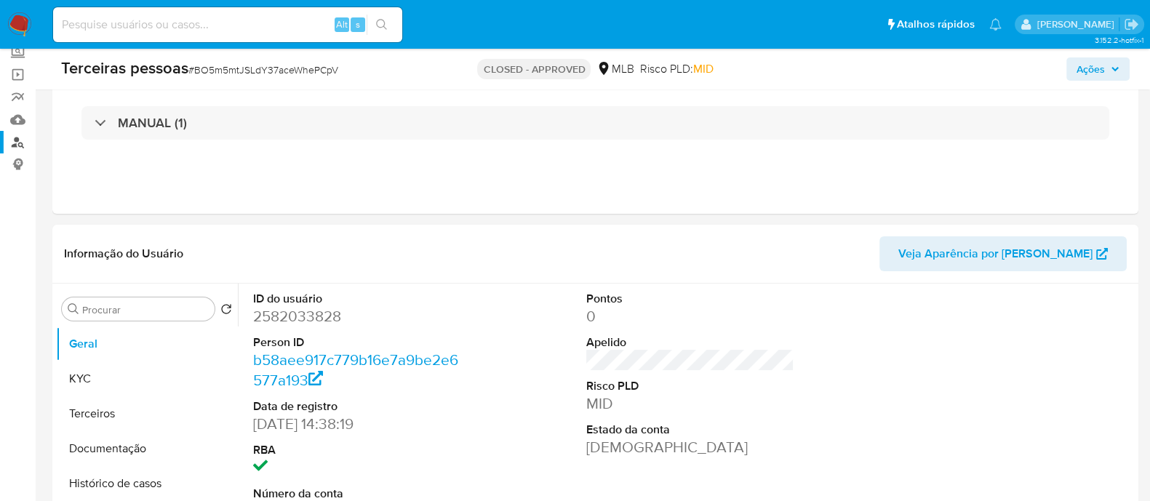
click at [18, 139] on link "Localizador de pessoas" at bounding box center [86, 142] width 173 height 23
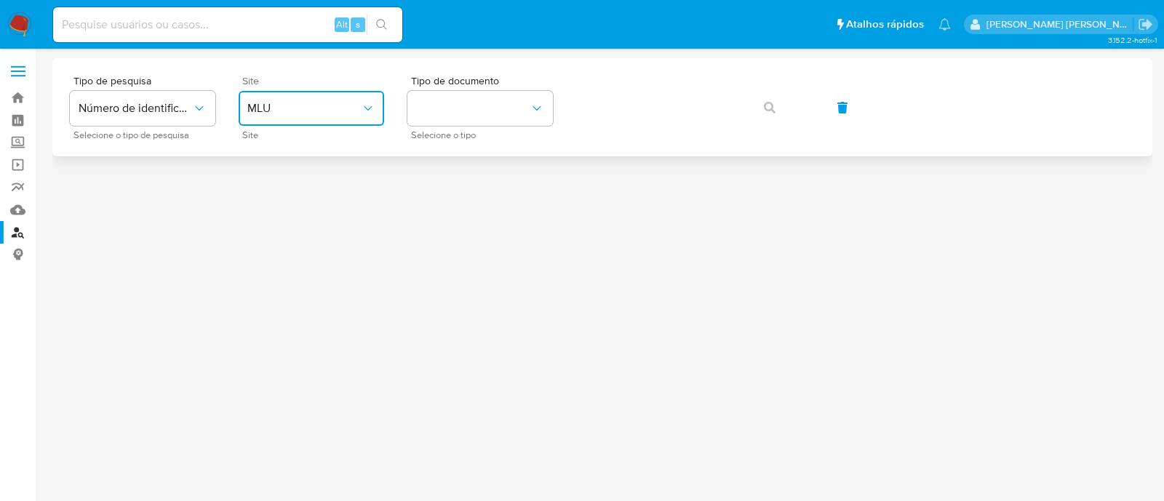
click at [304, 107] on span "MLU" at bounding box center [303, 108] width 113 height 15
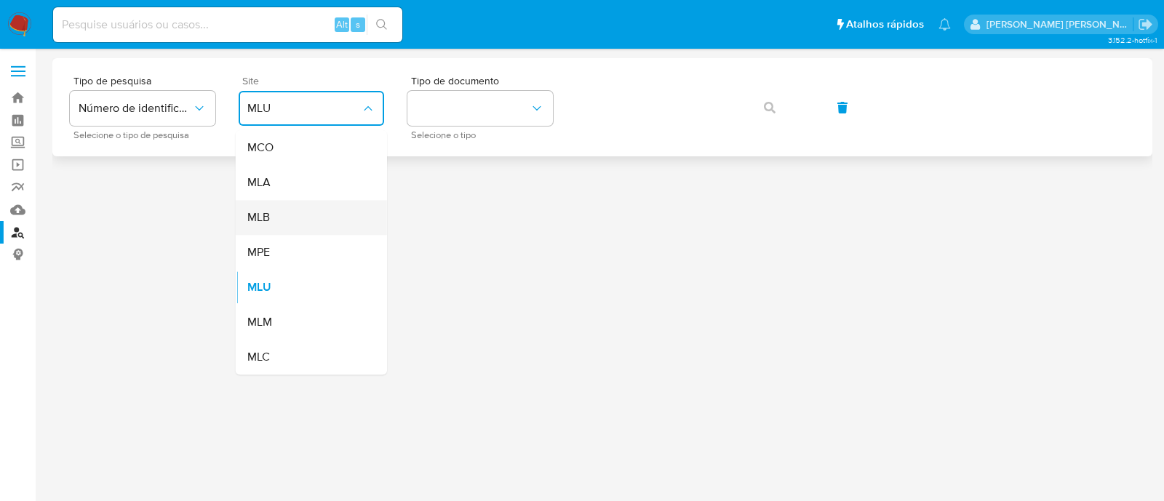
click at [302, 218] on div "MLB" at bounding box center [306, 217] width 119 height 35
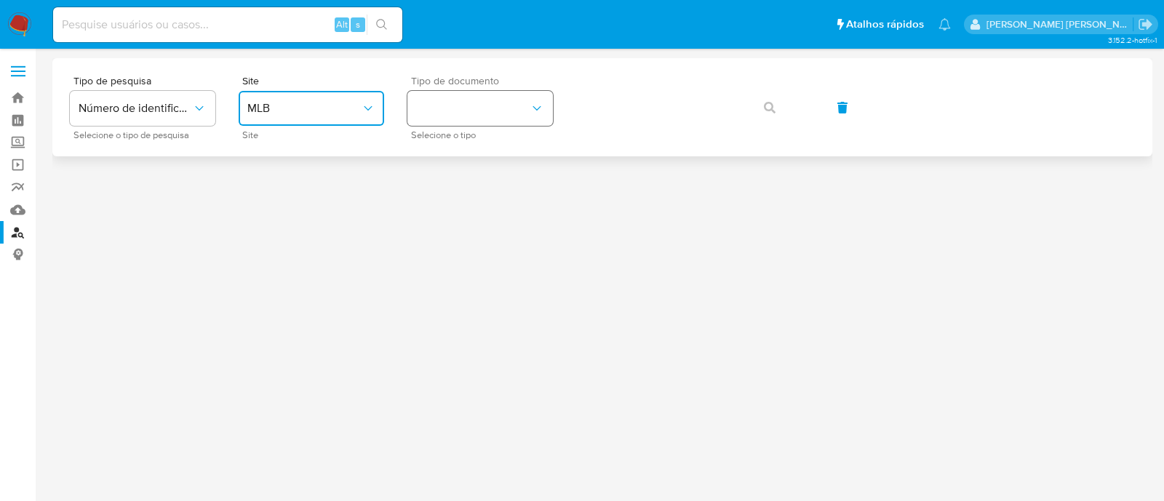
click at [517, 103] on button "identificationType" at bounding box center [479, 108] width 145 height 35
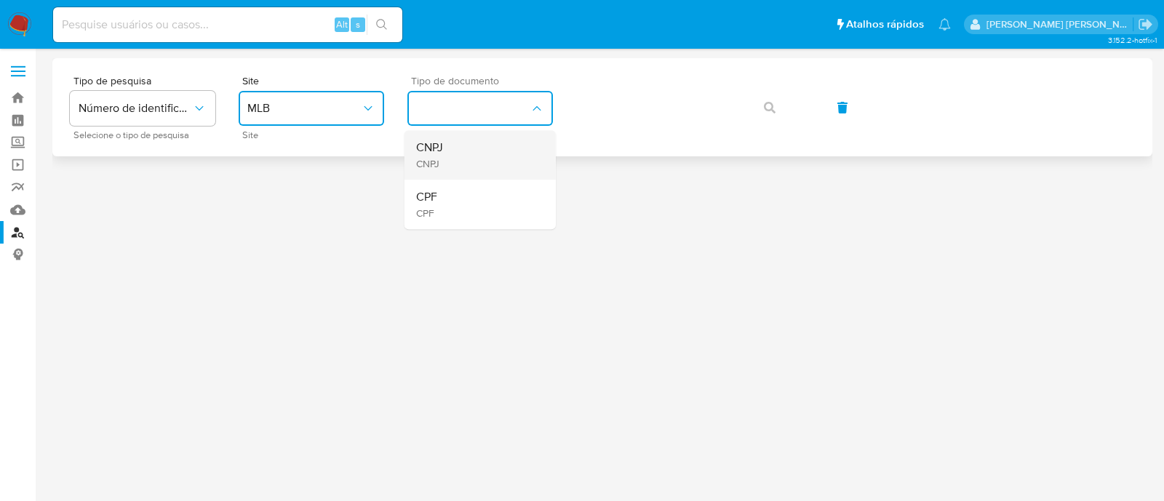
click at [487, 145] on div "CNPJ CNPJ" at bounding box center [475, 154] width 119 height 49
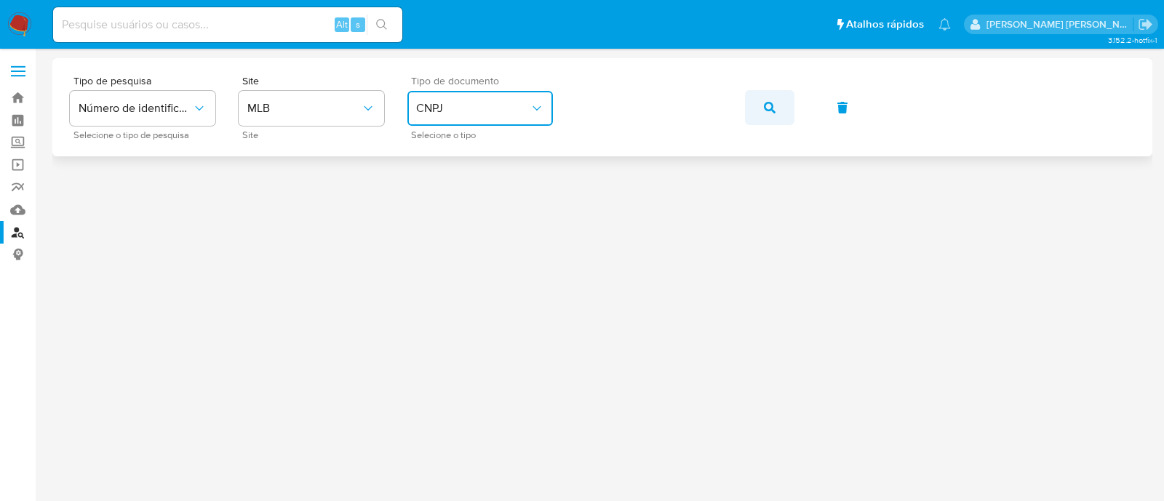
click at [775, 110] on button "button" at bounding box center [769, 107] width 49 height 35
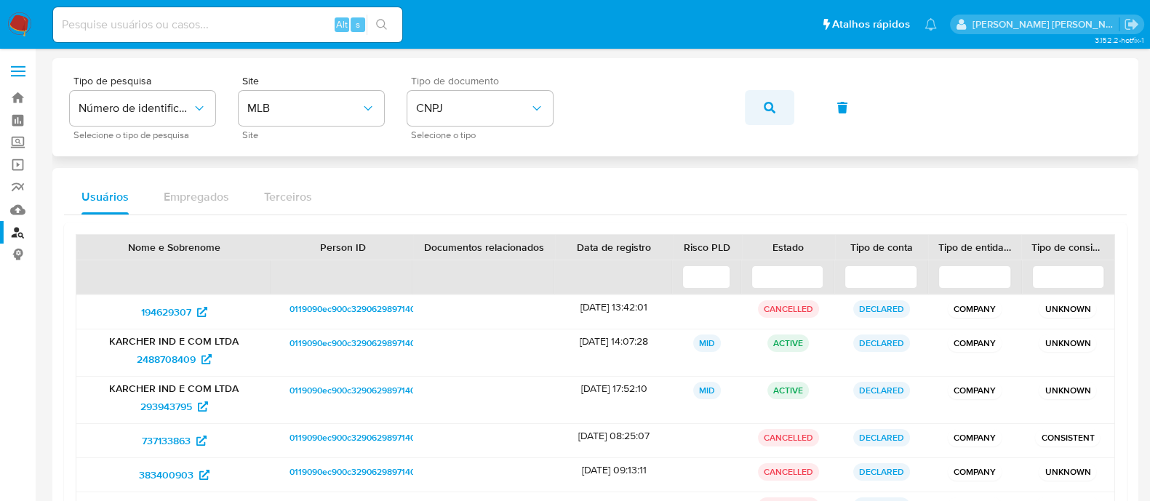
click at [777, 114] on button "button" at bounding box center [769, 107] width 49 height 35
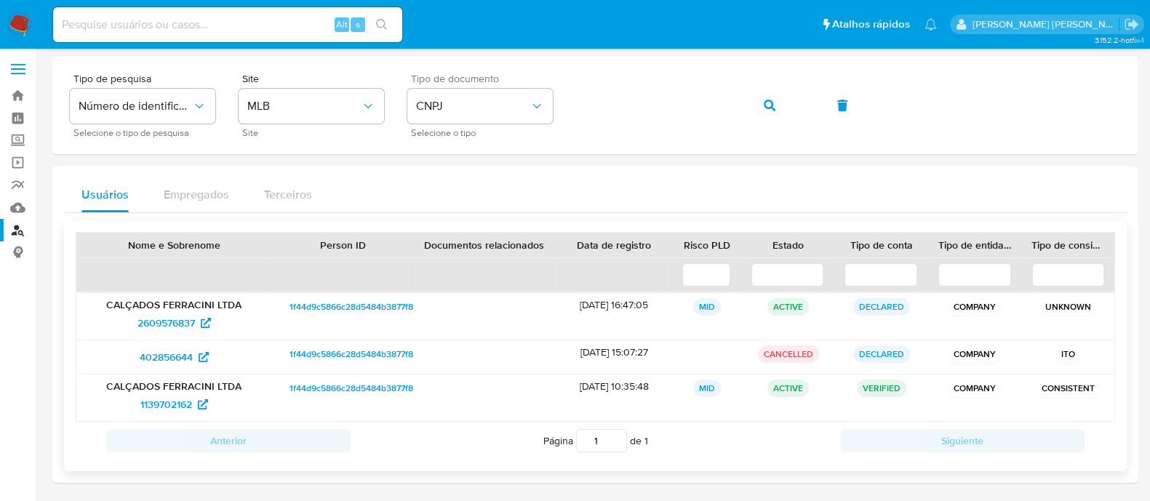
scroll to position [3, 0]
click at [748, 92] on button "button" at bounding box center [769, 104] width 49 height 35
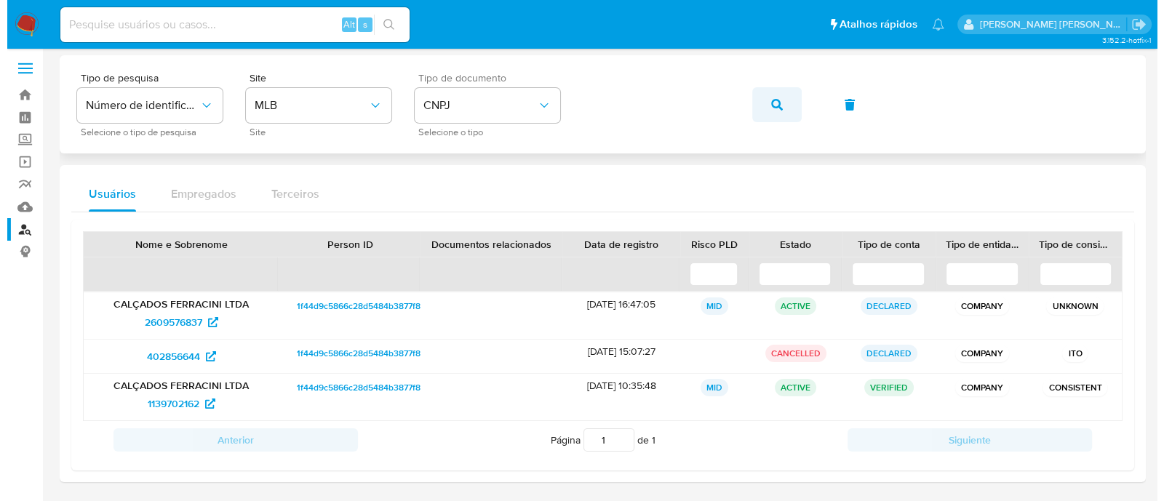
scroll to position [0, 0]
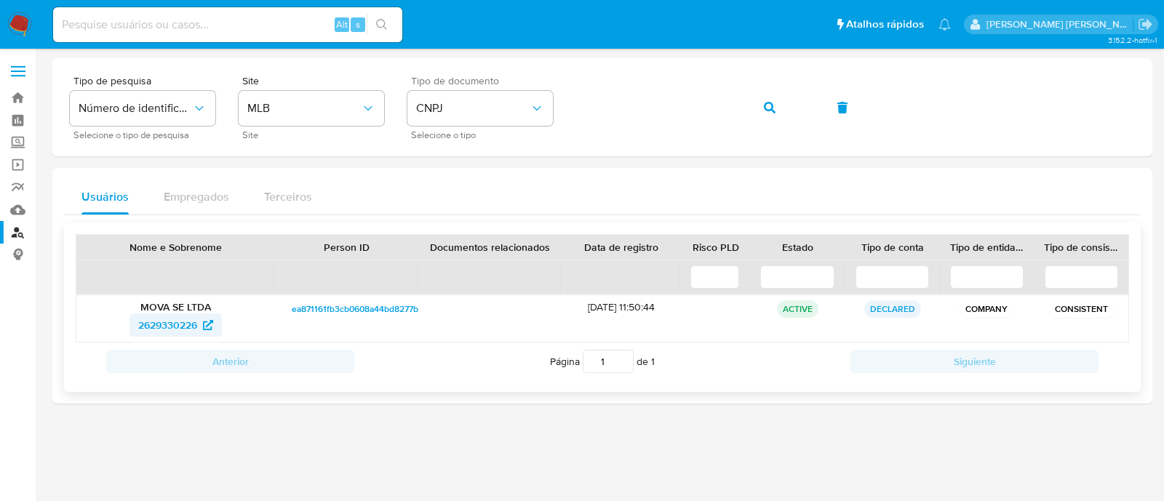
click at [164, 326] on span "2629330226" at bounding box center [167, 324] width 59 height 23
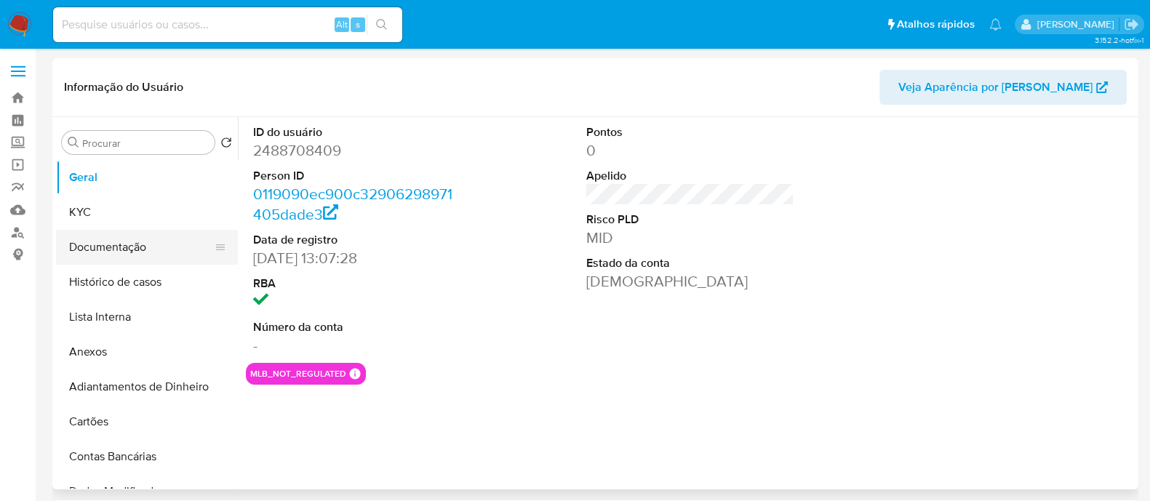
select select "10"
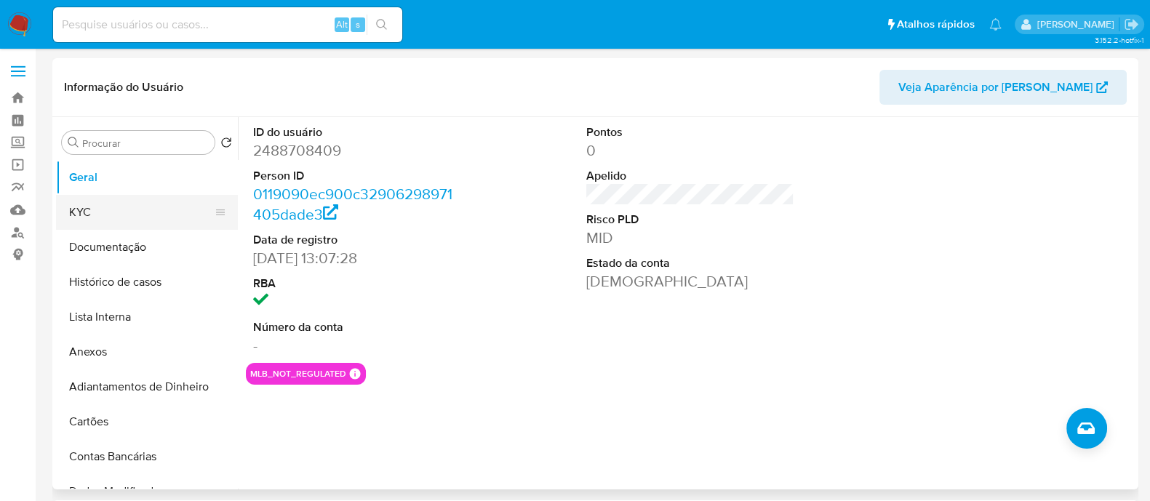
click at [177, 209] on button "KYC" at bounding box center [141, 212] width 170 height 35
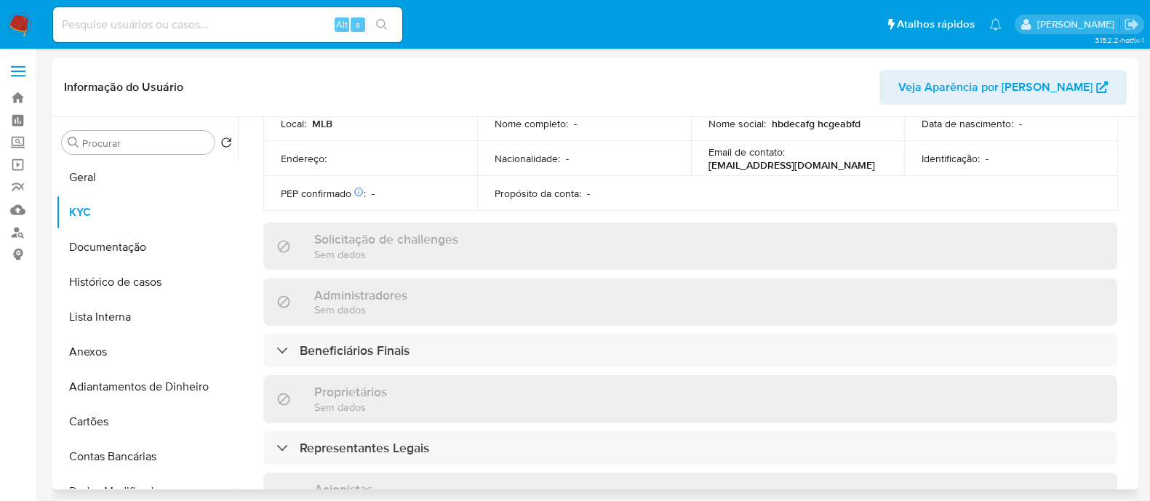
scroll to position [636, 0]
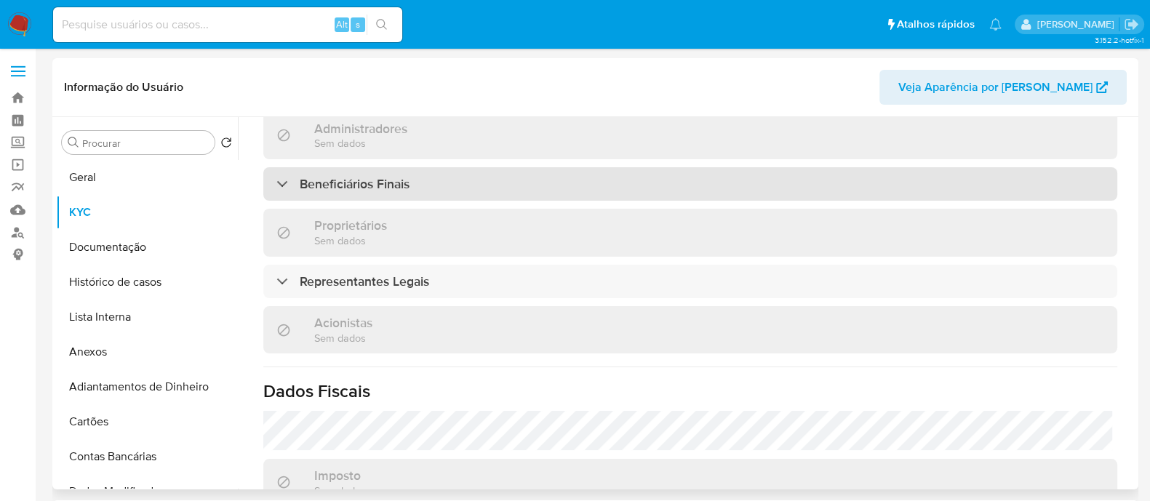
click at [500, 173] on div "Beneficiários Finais" at bounding box center [690, 183] width 854 height 33
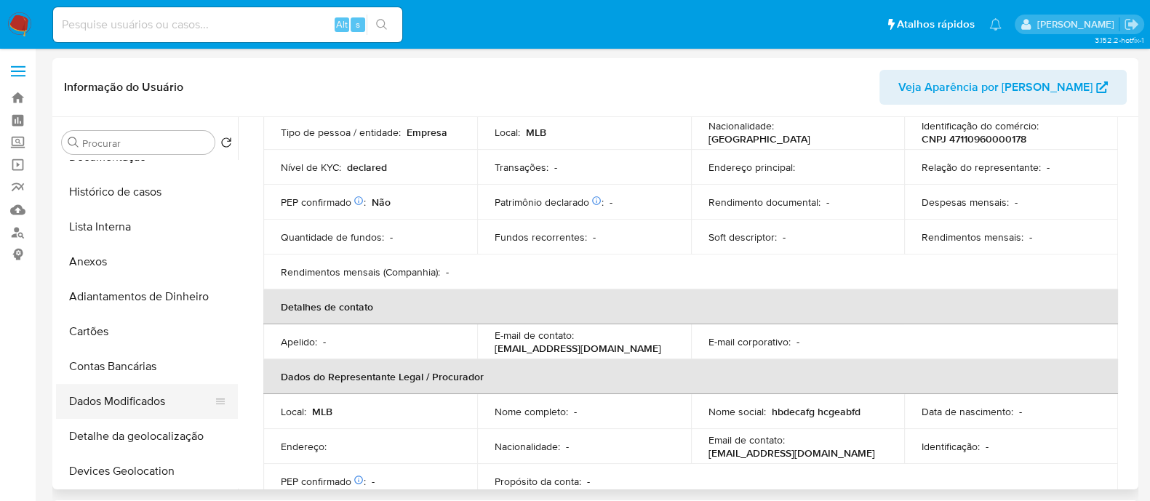
scroll to position [0, 0]
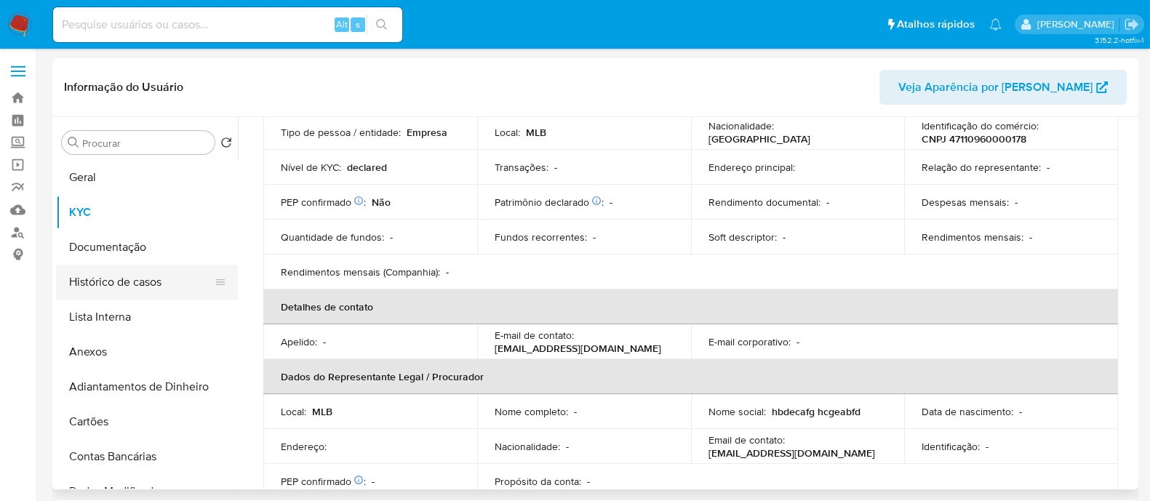
click at [131, 268] on button "Histórico de casos" at bounding box center [141, 282] width 170 height 35
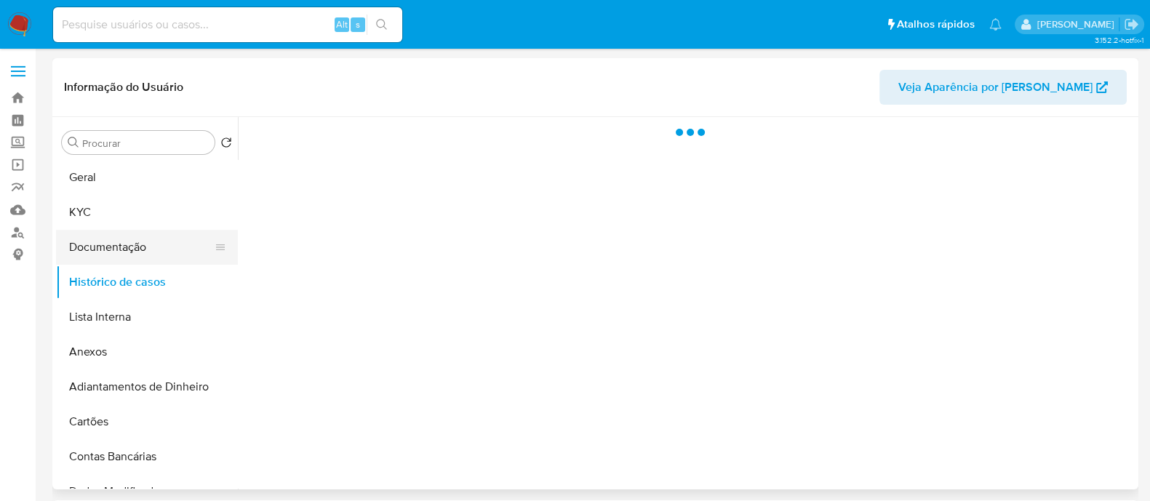
click at [151, 247] on button "Documentação" at bounding box center [141, 247] width 170 height 35
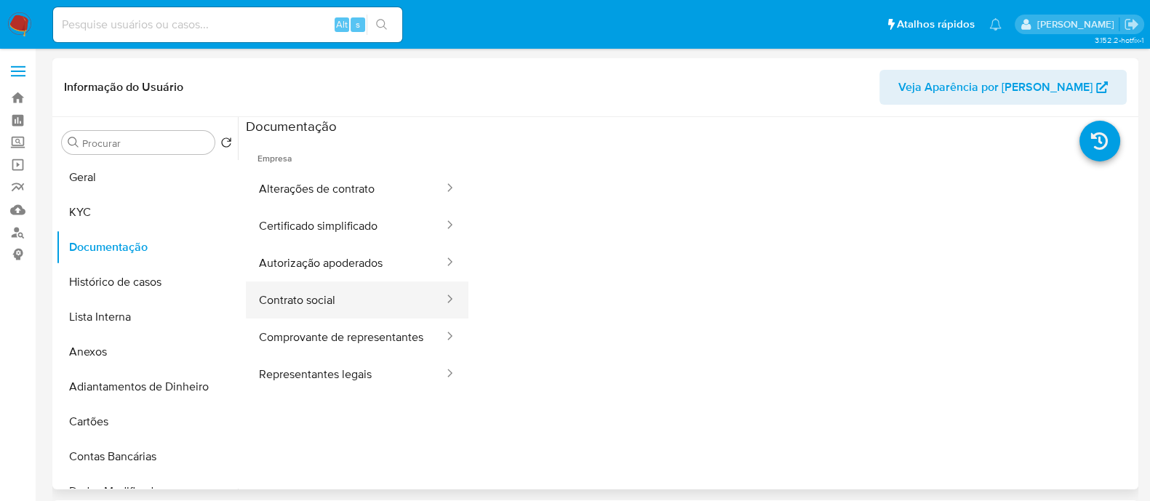
click at [400, 292] on button "Contrato social" at bounding box center [345, 299] width 199 height 37
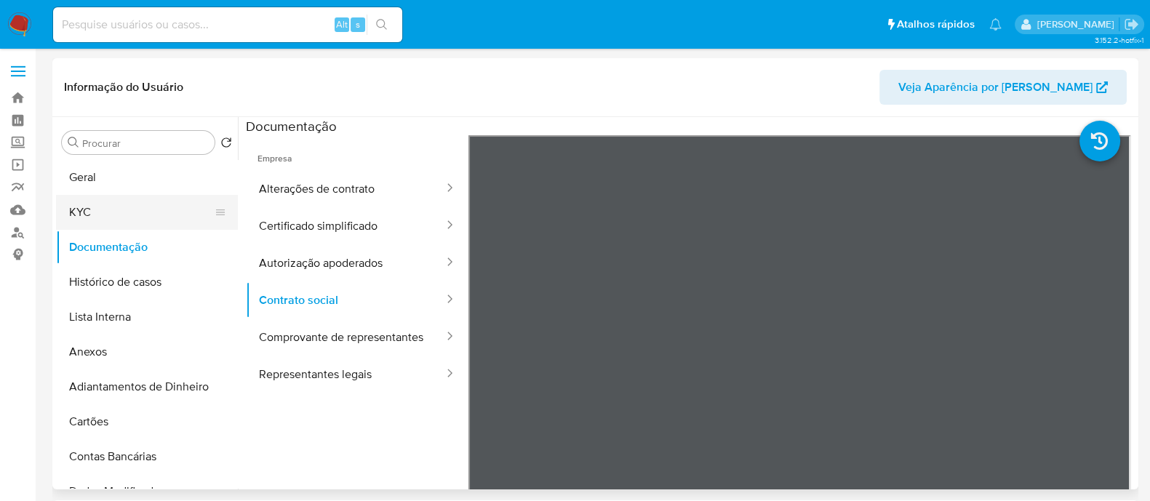
click at [74, 204] on button "KYC" at bounding box center [141, 212] width 170 height 35
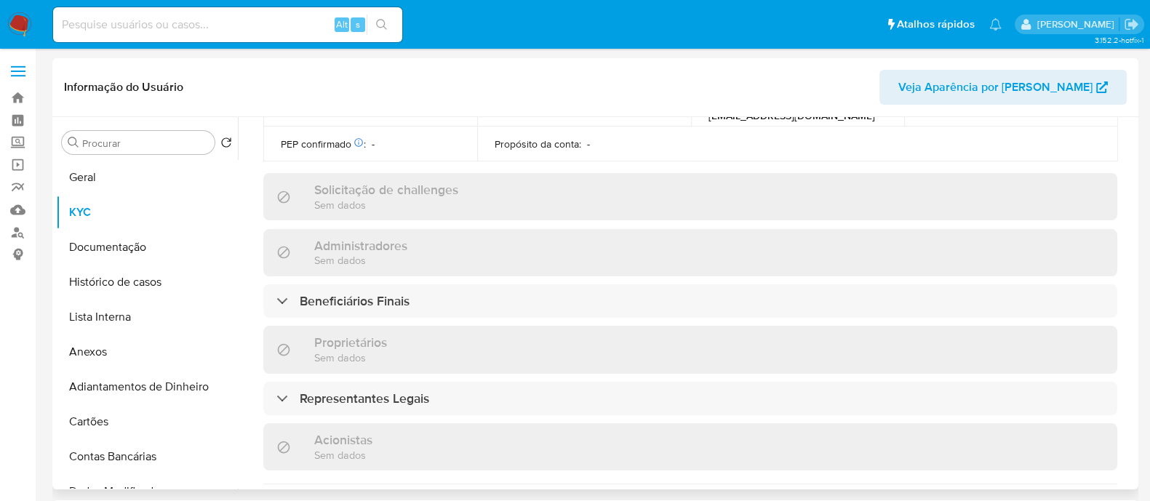
scroll to position [636, 0]
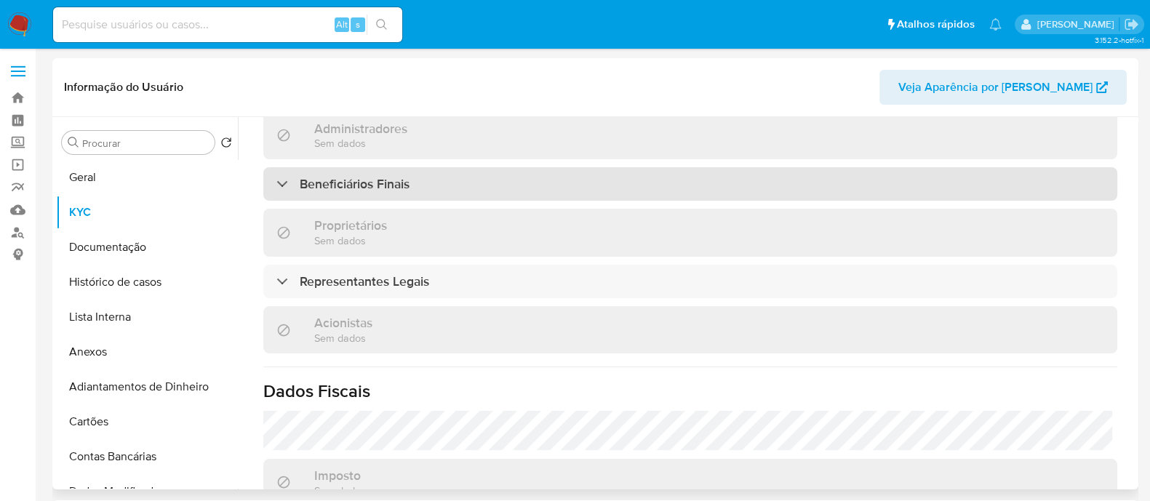
click at [468, 191] on div "Beneficiários Finais" at bounding box center [690, 183] width 854 height 33
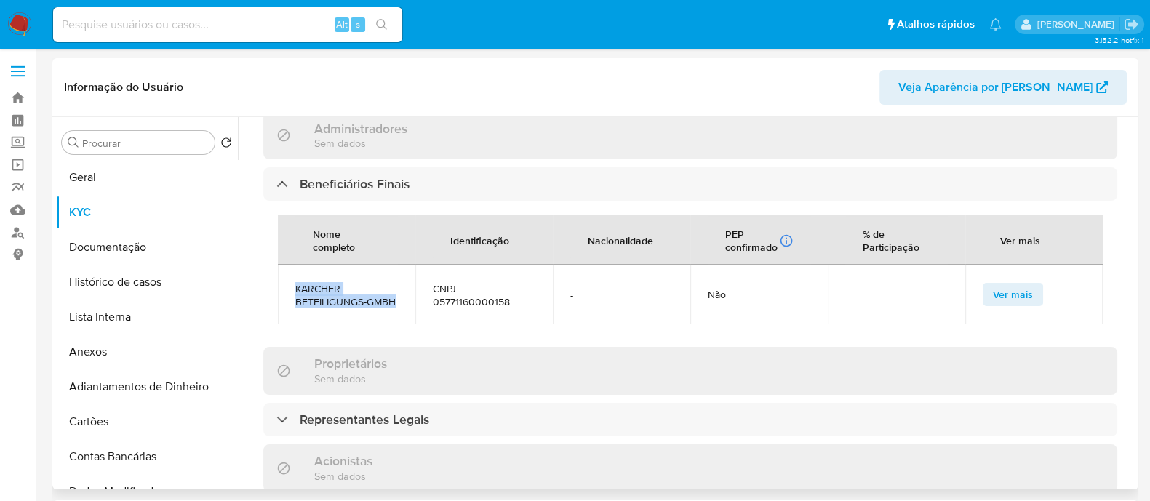
drag, startPoint x: 399, startPoint y: 303, endPoint x: 287, endPoint y: 292, distance: 111.9
click at [287, 292] on td "KARCHER BETEILIGUNGS-GMBH" at bounding box center [346, 295] width 137 height 60
copy span "KARCHER BETEILIGUNGS-GMBH"
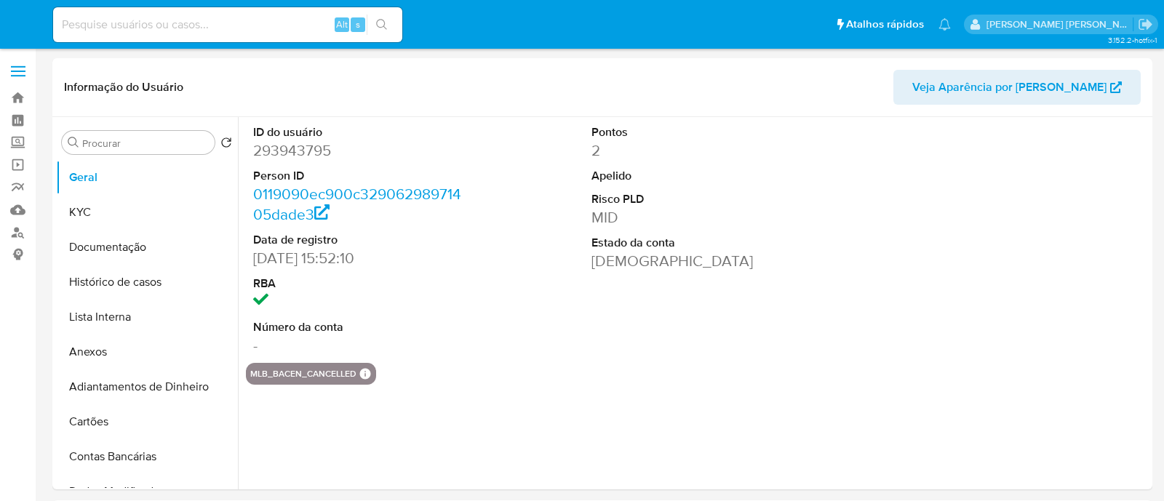
select select "10"
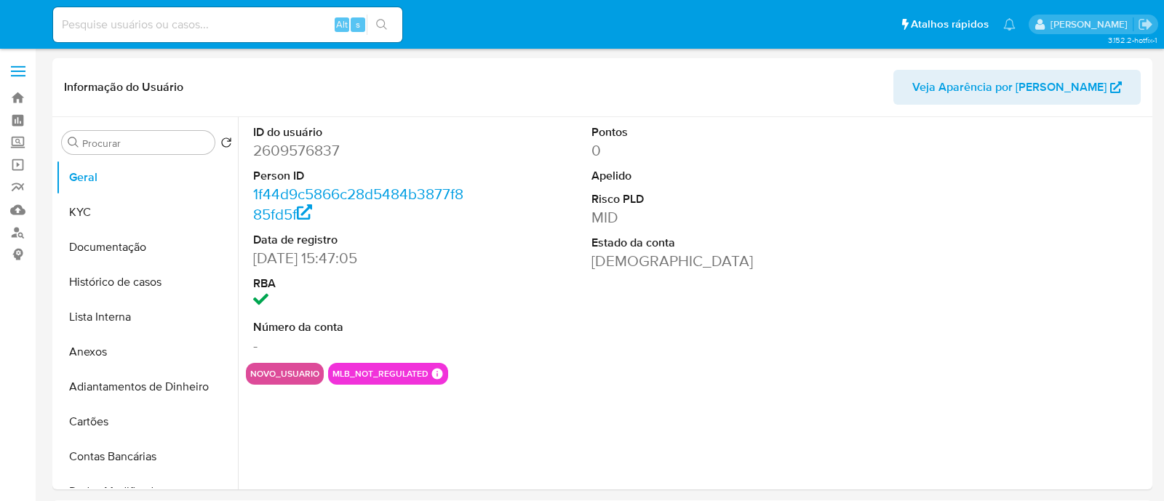
select select "10"
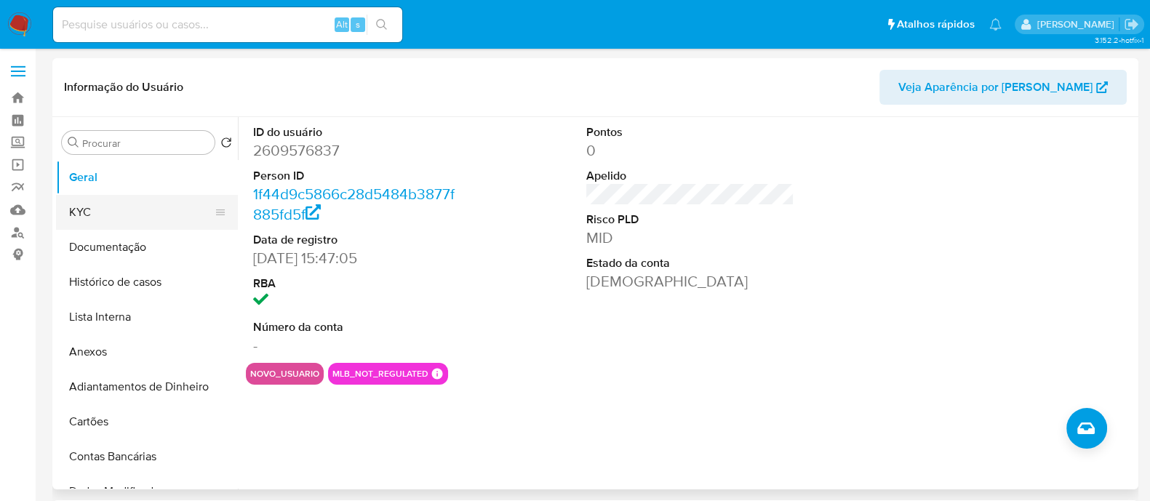
click at [98, 225] on button "KYC" at bounding box center [141, 212] width 170 height 35
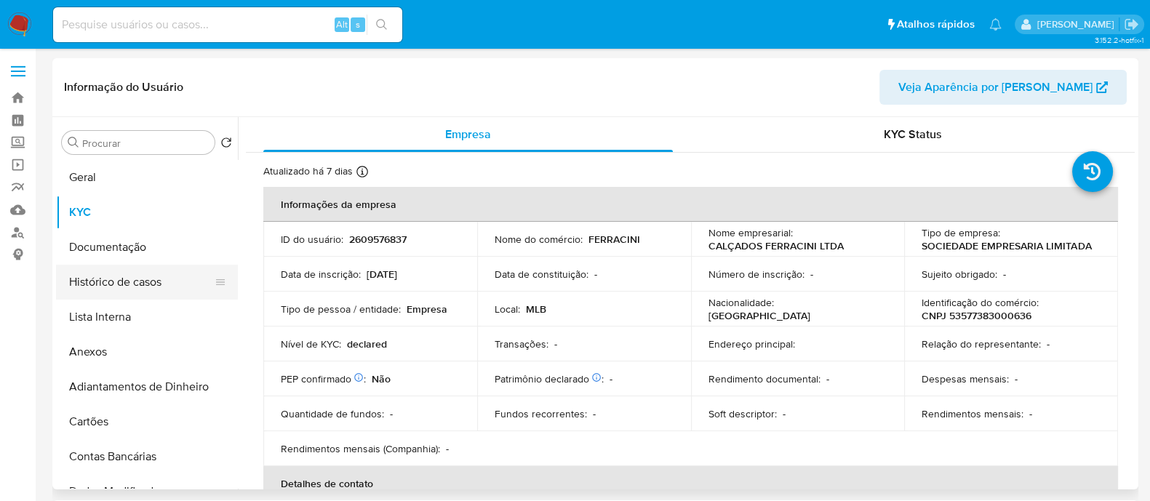
click at [175, 279] on button "Histórico de casos" at bounding box center [141, 282] width 170 height 35
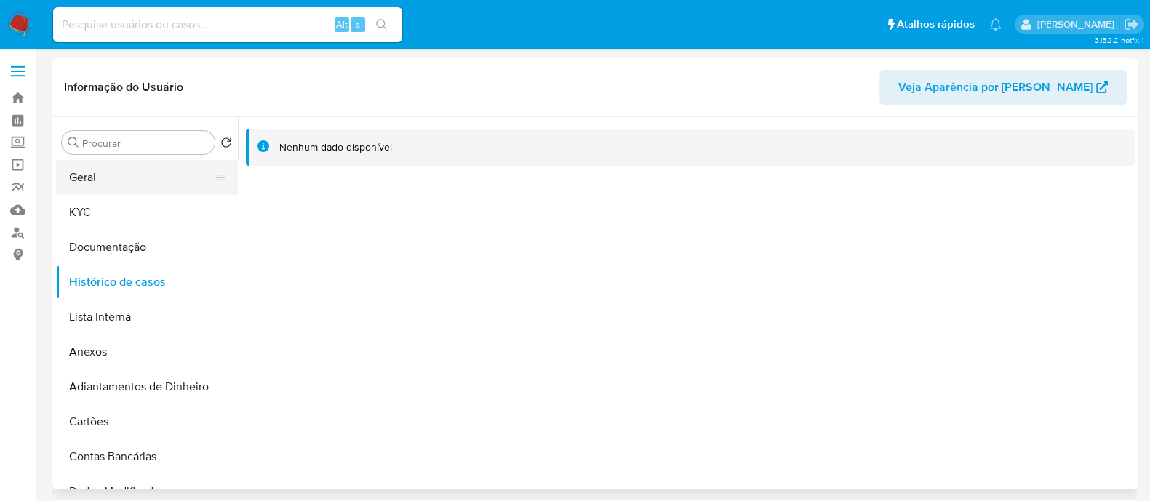
click at [119, 175] on button "Geral" at bounding box center [141, 177] width 170 height 35
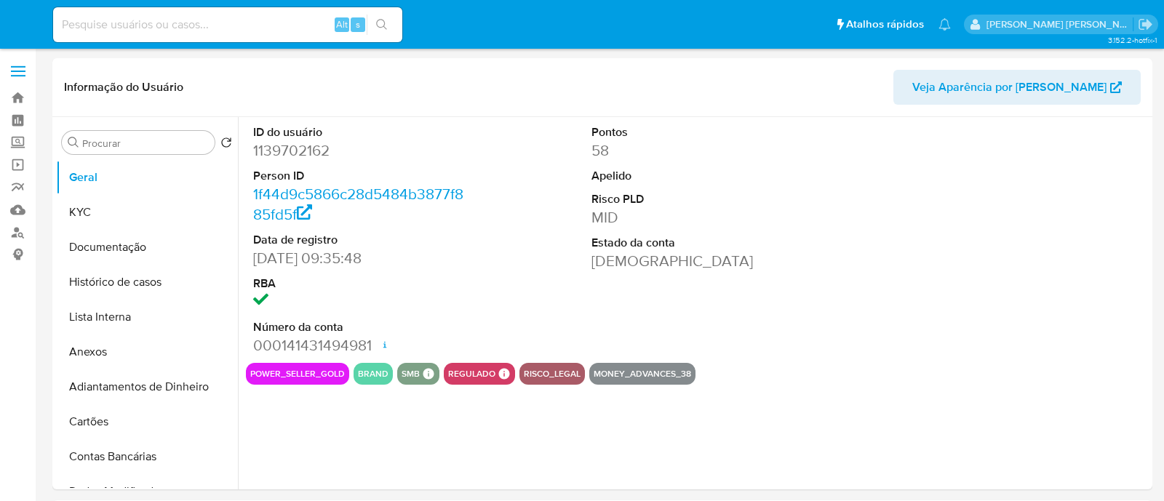
select select "10"
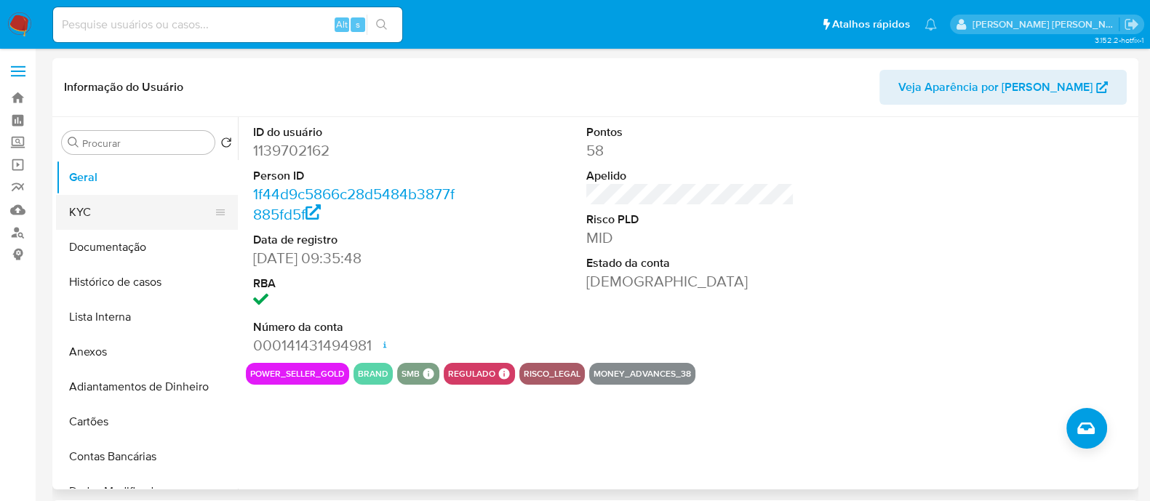
click at [156, 214] on button "KYC" at bounding box center [141, 212] width 170 height 35
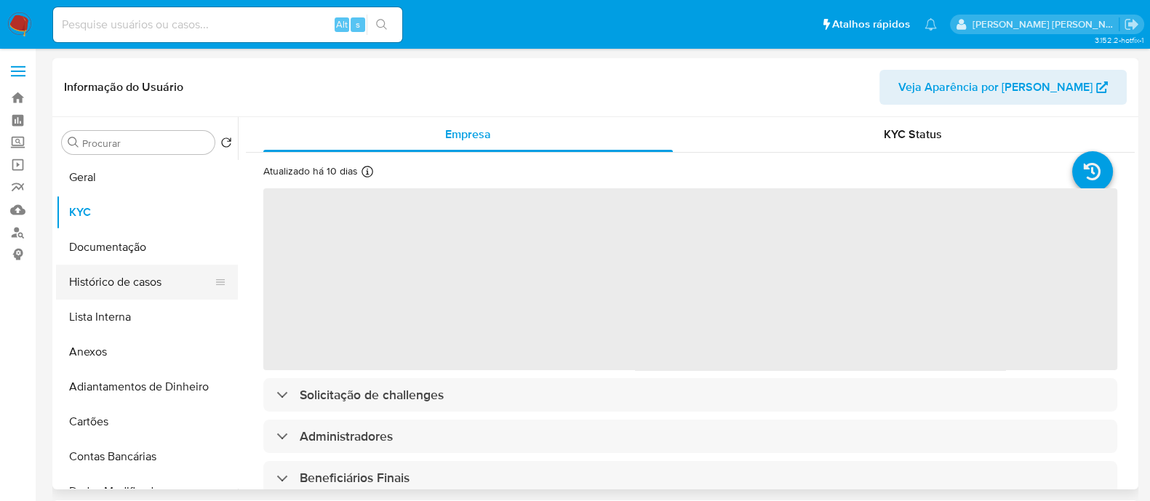
click at [154, 288] on button "Histórico de casos" at bounding box center [141, 282] width 170 height 35
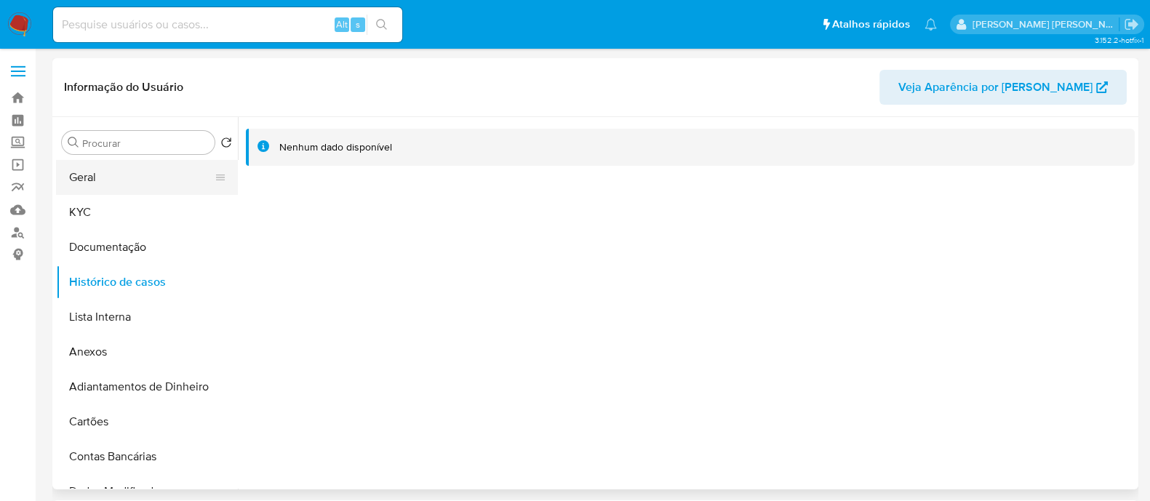
click at [85, 183] on button "Geral" at bounding box center [141, 177] width 170 height 35
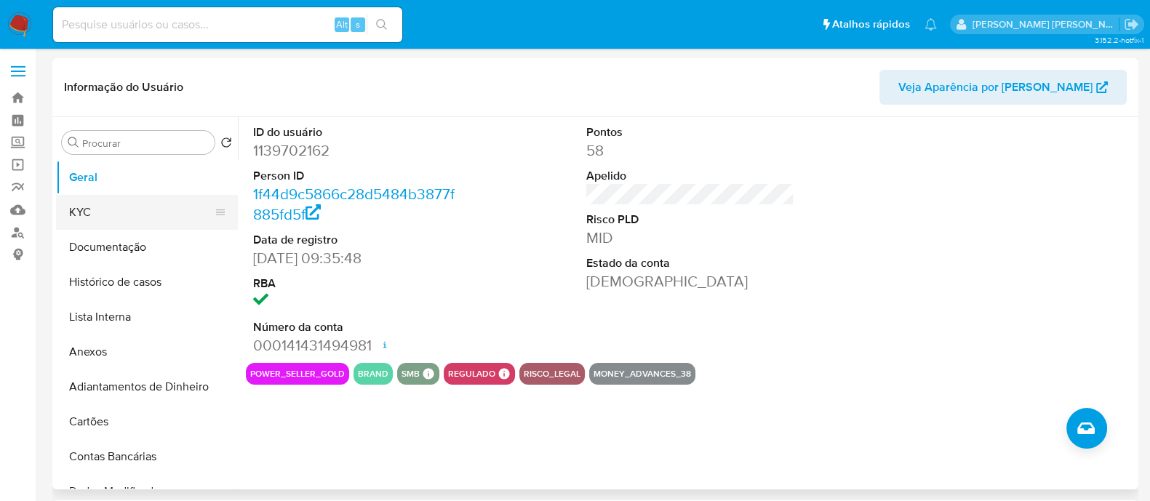
click at [135, 227] on button "KYC" at bounding box center [141, 212] width 170 height 35
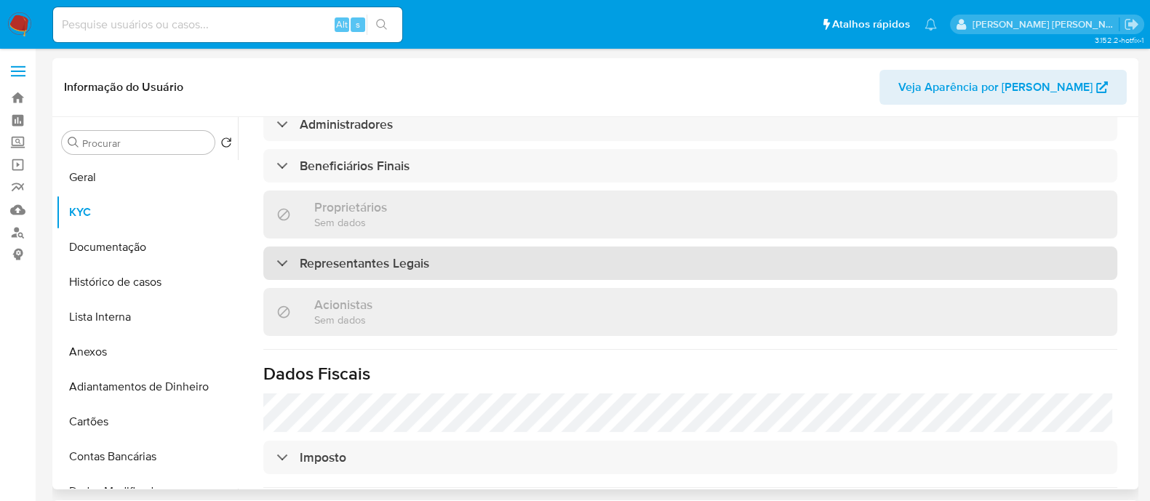
scroll to position [642, 0]
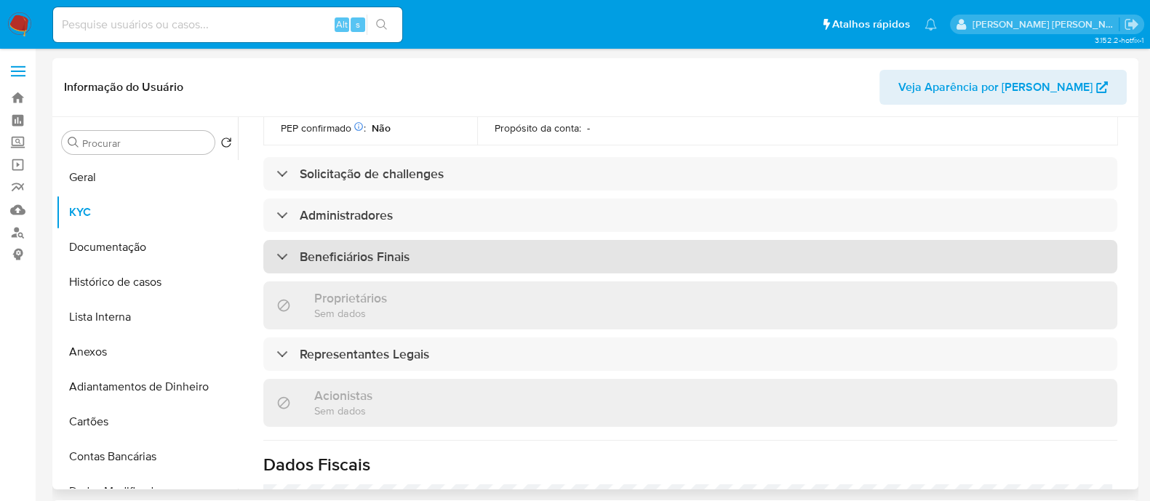
click at [430, 240] on div "Beneficiários Finais" at bounding box center [690, 256] width 854 height 33
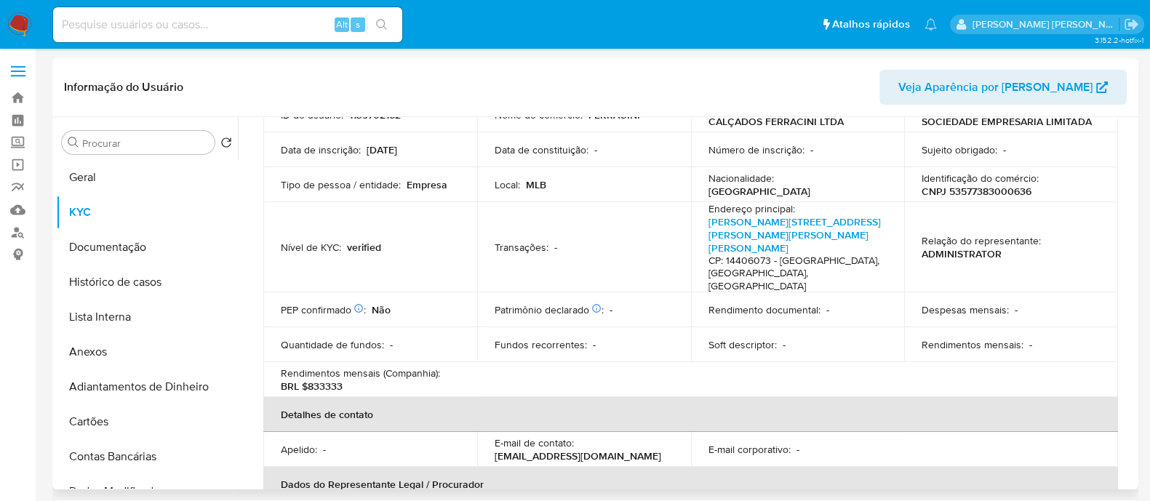
scroll to position [96, 0]
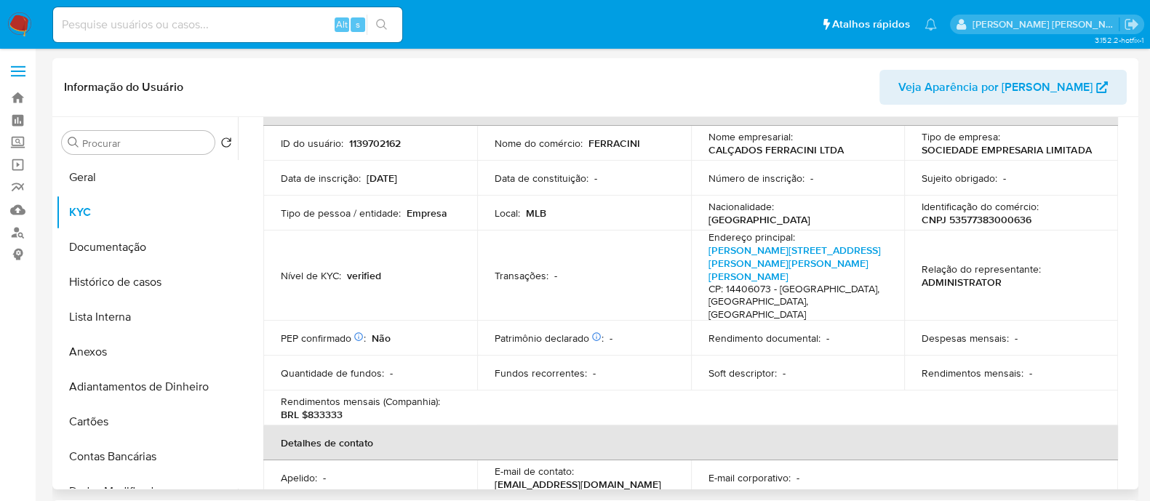
click at [1002, 215] on p "CNPJ 53577383000636" at bounding box center [977, 219] width 110 height 13
click at [999, 218] on p "CNPJ 53577383000636" at bounding box center [977, 219] width 110 height 13
copy p "53577383000636"
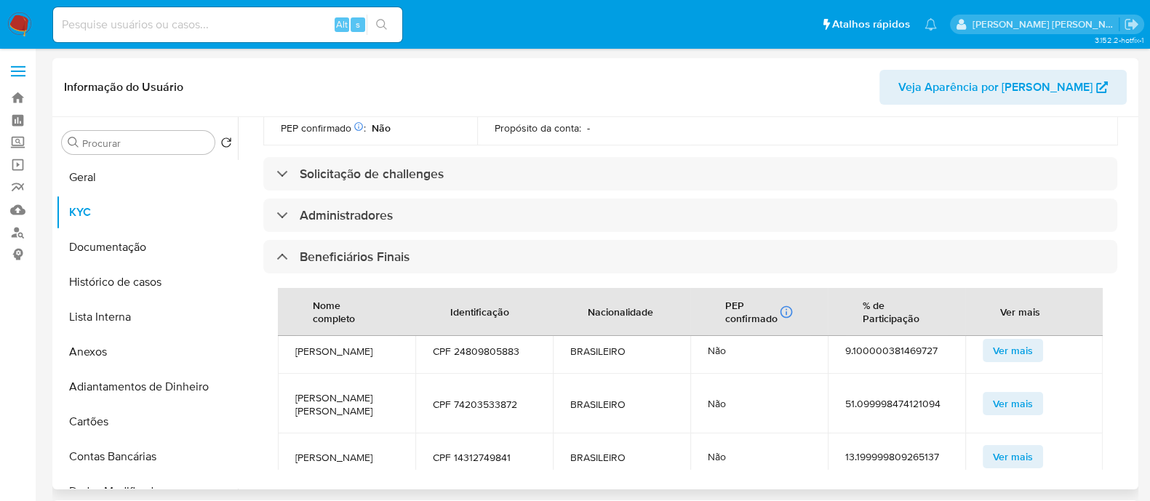
scroll to position [0, 0]
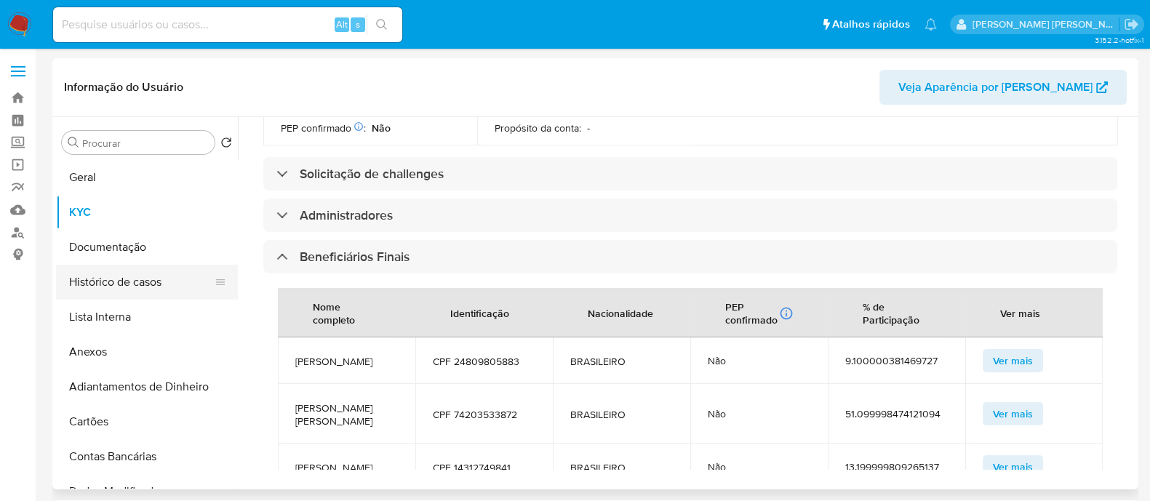
click at [159, 284] on button "Histórico de casos" at bounding box center [141, 282] width 170 height 35
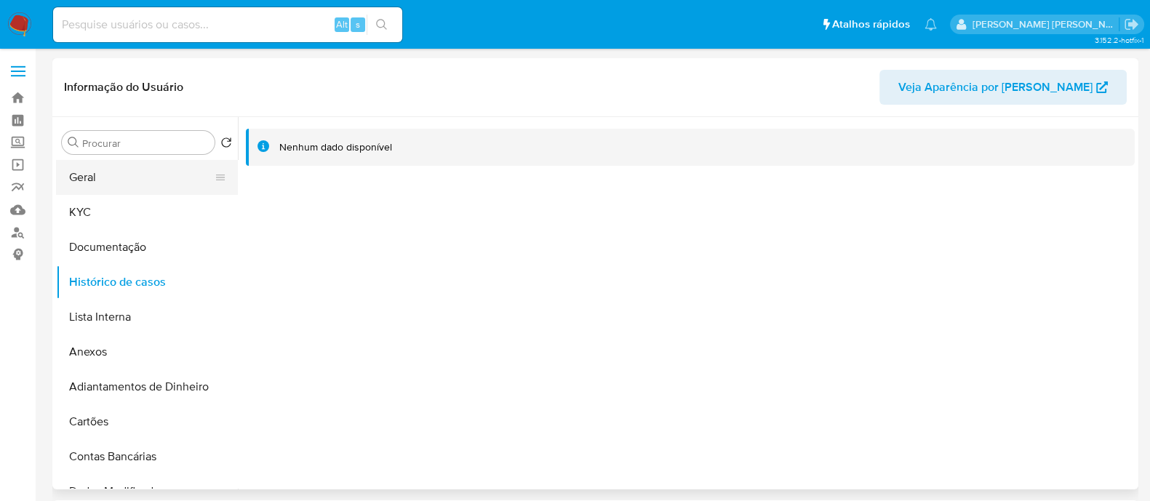
click at [125, 194] on button "Geral" at bounding box center [141, 177] width 170 height 35
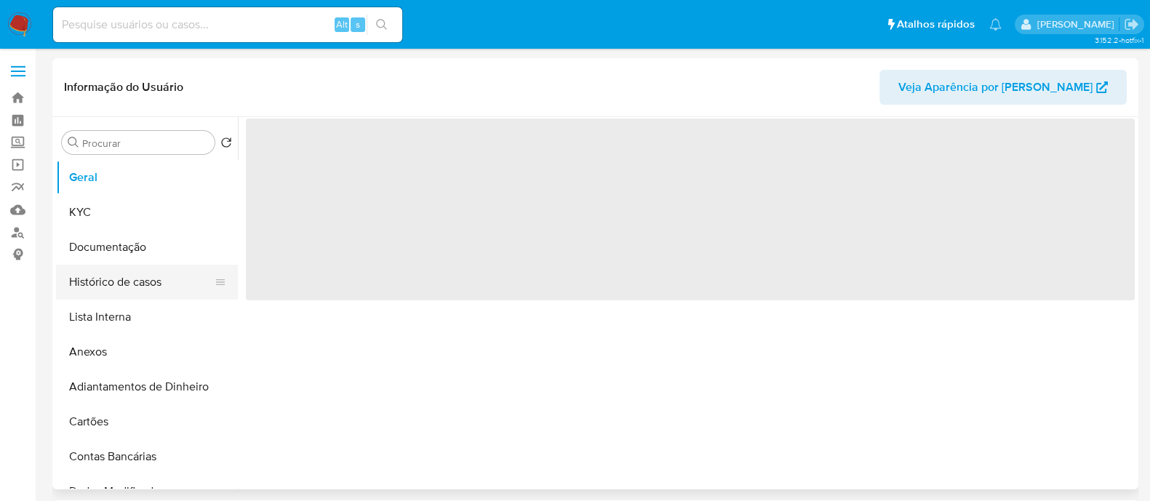
click at [115, 287] on button "Histórico de casos" at bounding box center [141, 282] width 170 height 35
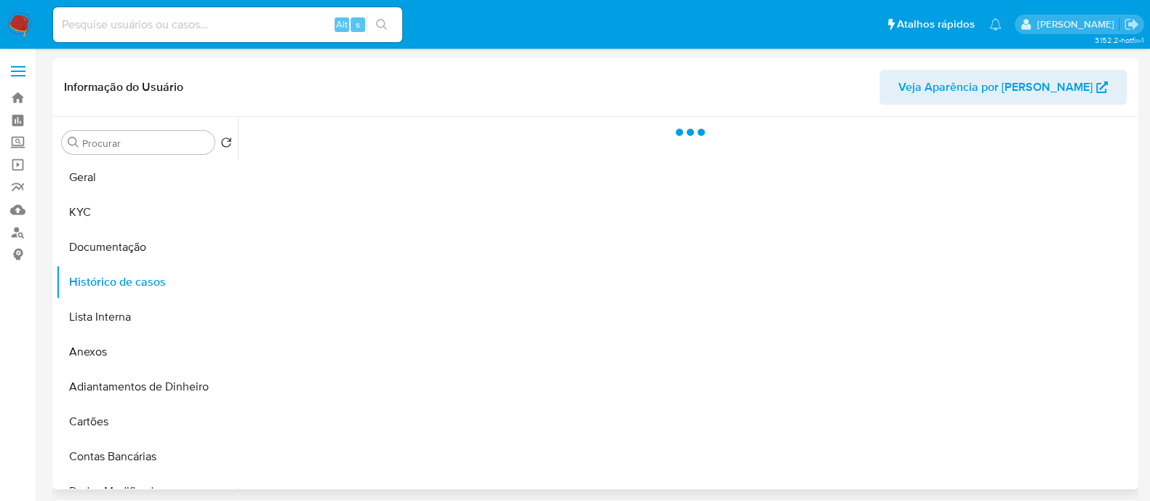
select select "10"
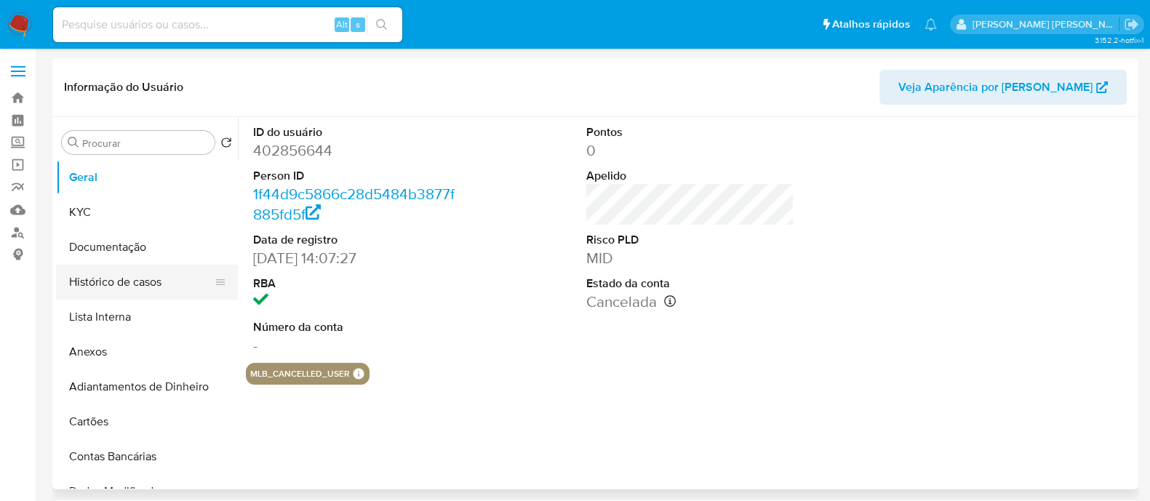
select select "10"
click at [106, 288] on button "Histórico de casos" at bounding box center [141, 282] width 170 height 35
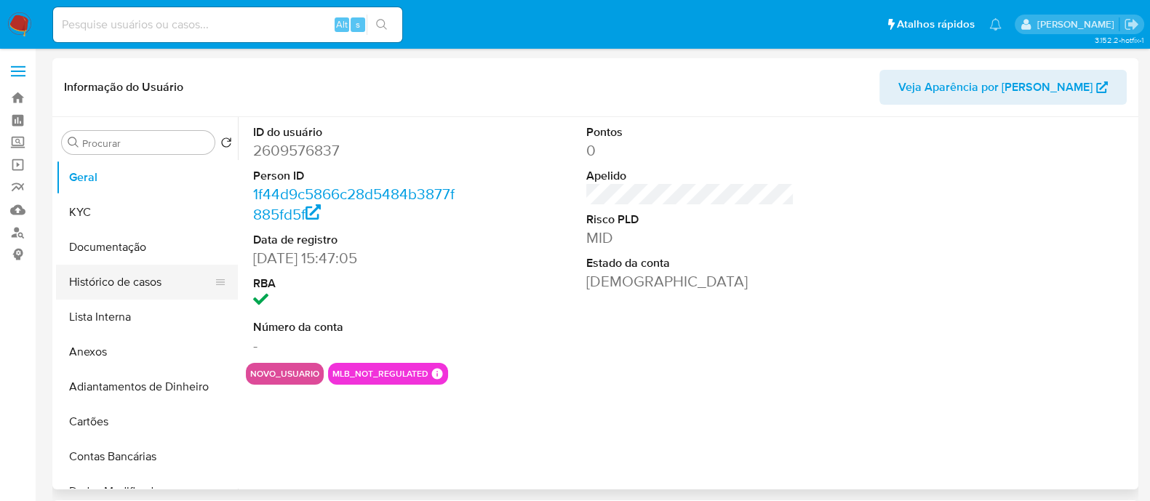
click at [122, 271] on button "Histórico de casos" at bounding box center [141, 282] width 170 height 35
select select "10"
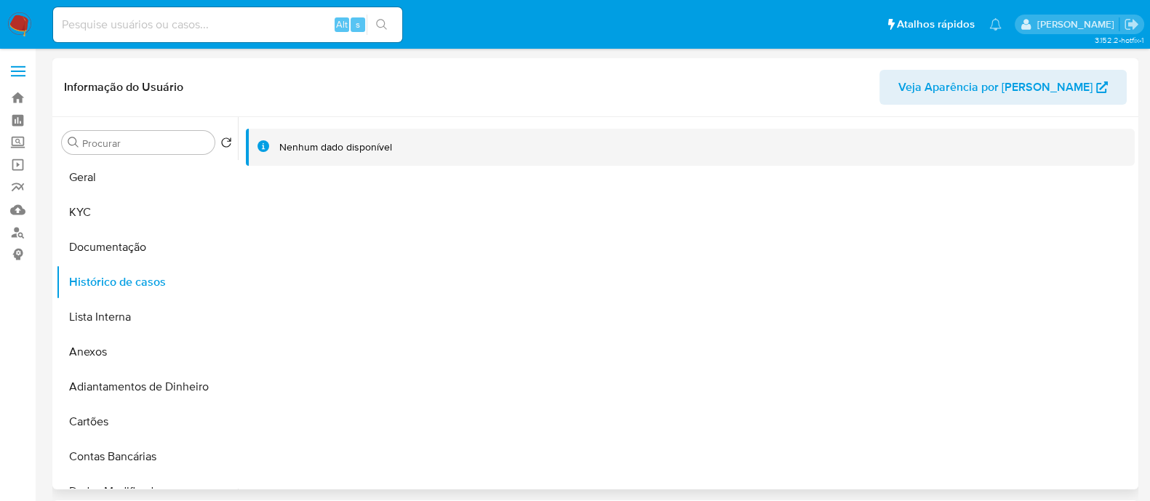
click at [517, 284] on div at bounding box center [686, 303] width 897 height 372
click at [113, 201] on button "KYC" at bounding box center [141, 212] width 170 height 35
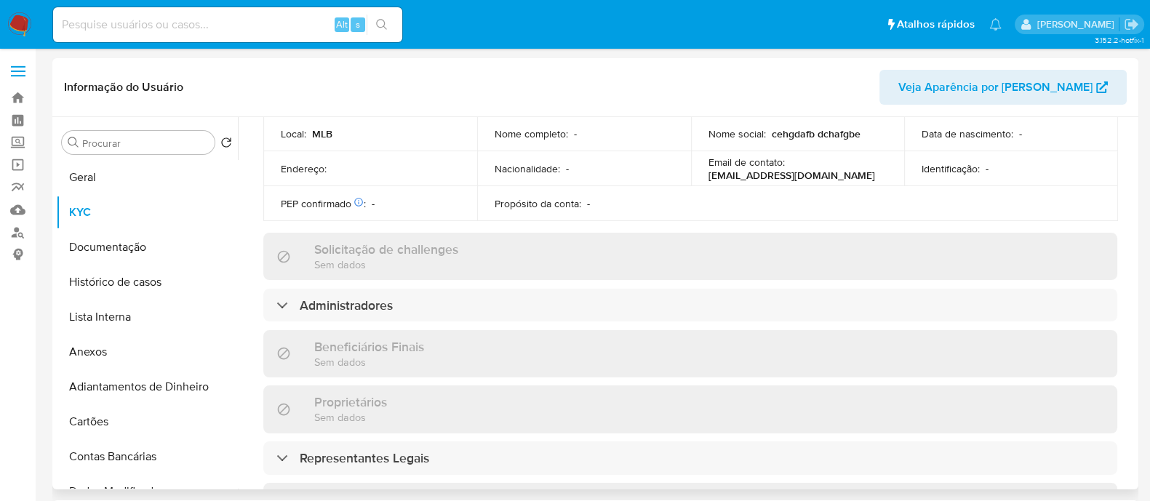
scroll to position [763, 0]
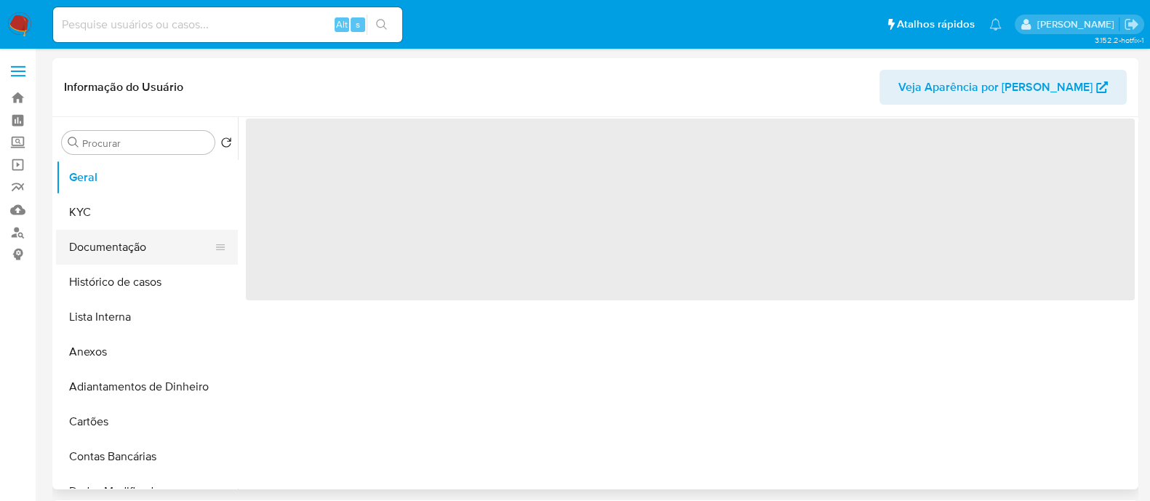
drag, startPoint x: 113, startPoint y: 249, endPoint x: 151, endPoint y: 249, distance: 37.8
click at [113, 249] on button "Documentação" at bounding box center [141, 247] width 170 height 35
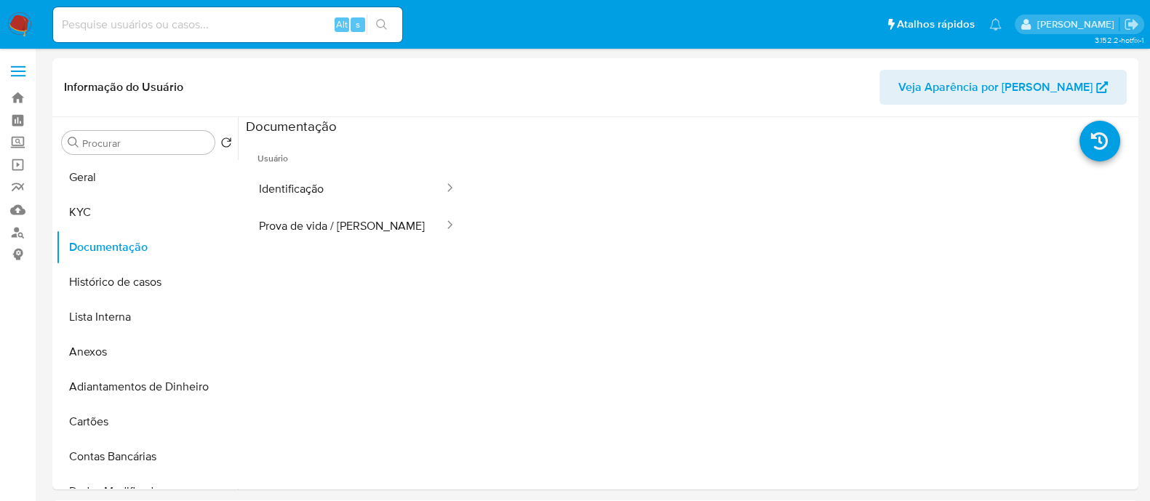
select select "10"
click at [67, 209] on button "KYC" at bounding box center [141, 212] width 170 height 35
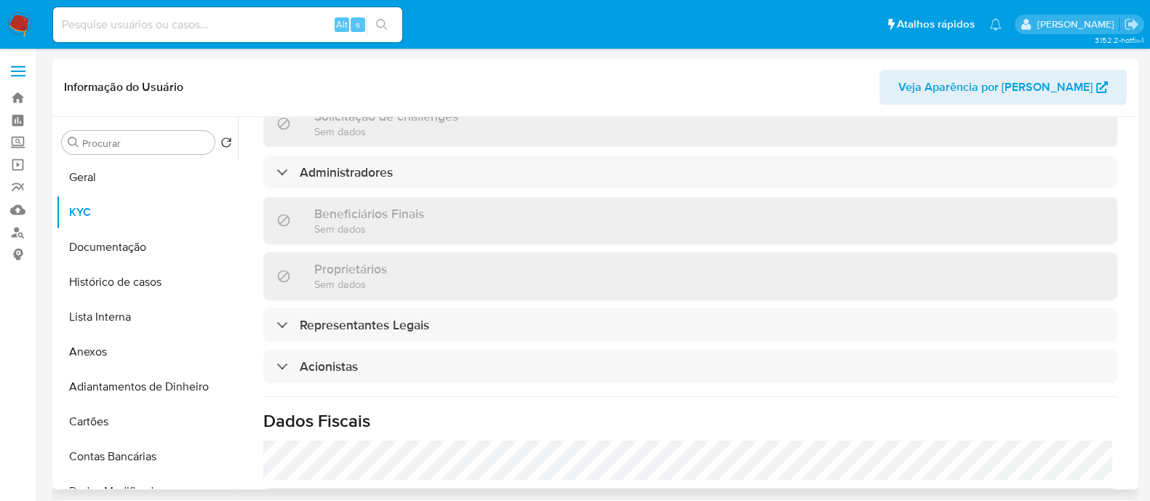
scroll to position [727, 0]
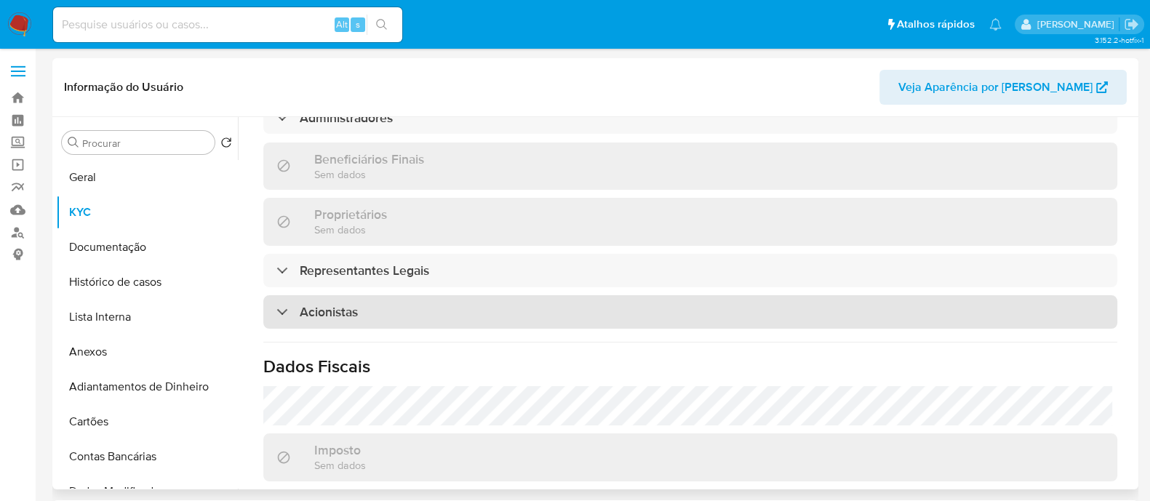
click at [433, 295] on div "Acionistas" at bounding box center [690, 311] width 854 height 33
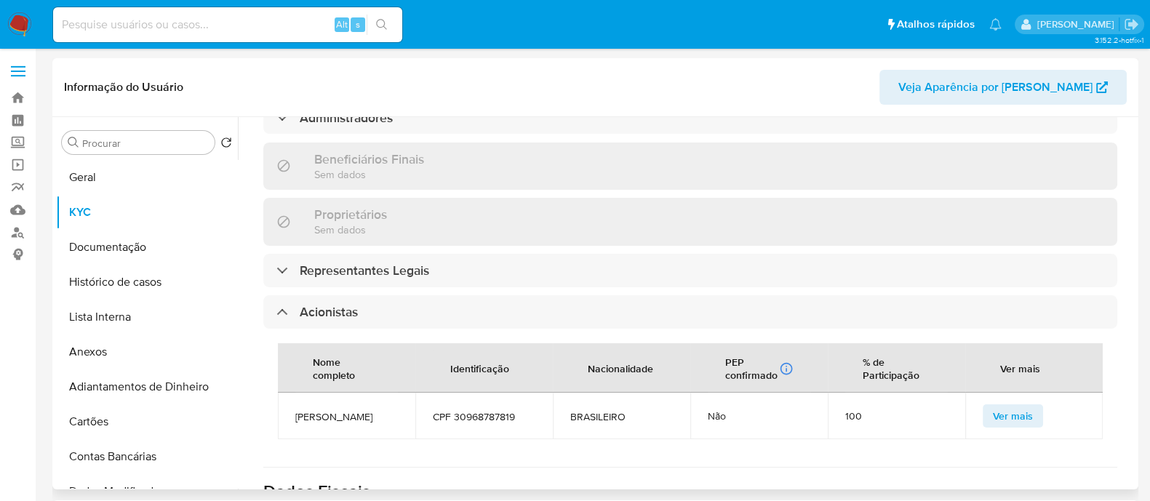
click at [353, 410] on span "[PERSON_NAME]" at bounding box center [346, 416] width 103 height 13
copy span "[PERSON_NAME]"
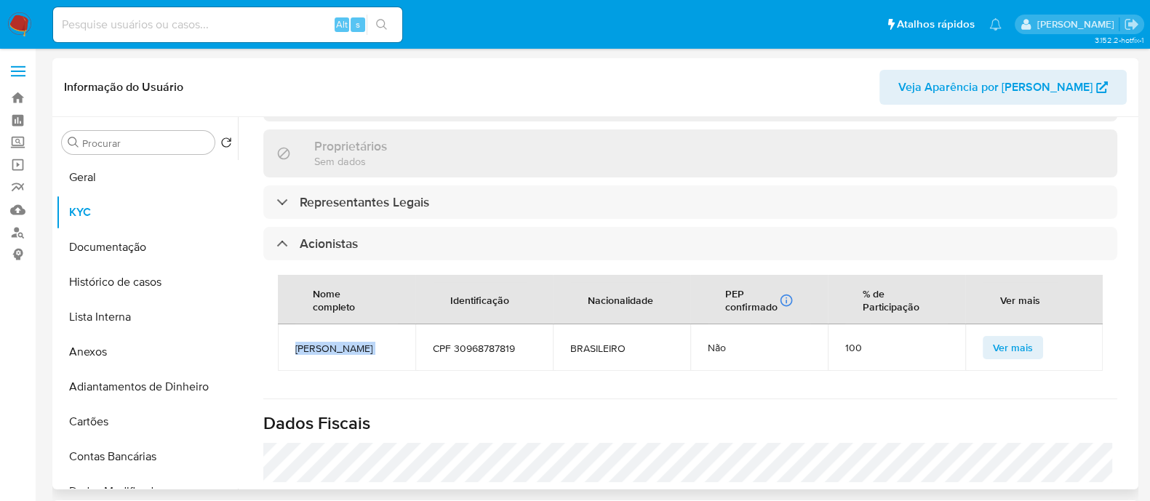
scroll to position [909, 0]
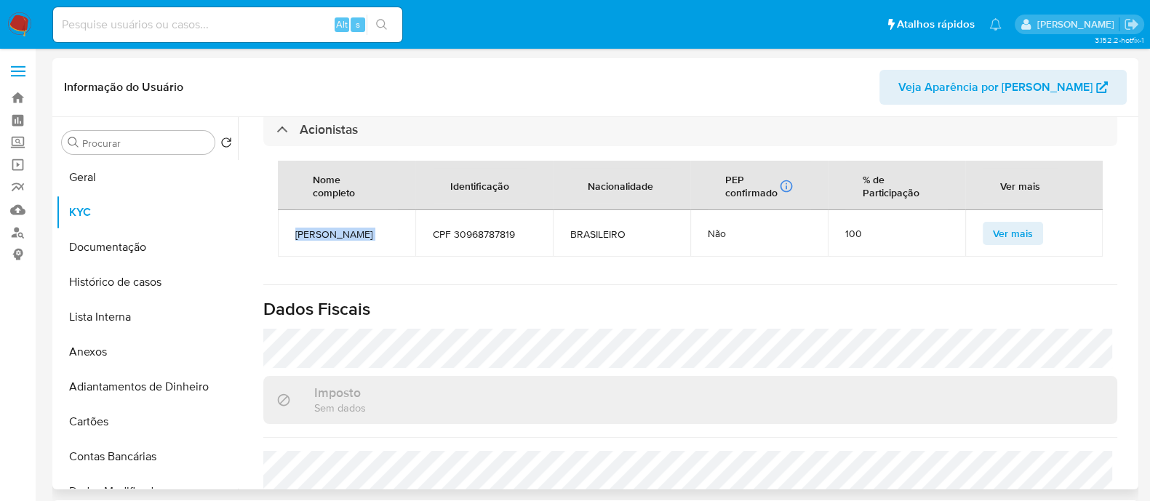
copy span "[PERSON_NAME]"
